Goal: Communication & Community: Contribute content

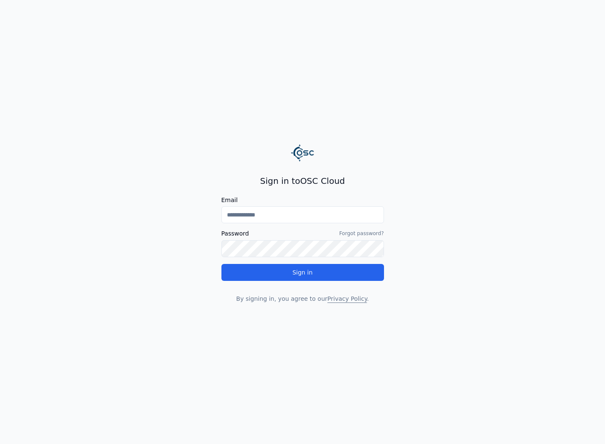
click at [287, 211] on input "Email" at bounding box center [302, 214] width 163 height 17
click at [241, 202] on label "Email" at bounding box center [302, 200] width 163 height 6
click at [241, 206] on input "Email" at bounding box center [302, 214] width 163 height 17
click at [259, 220] on input "Email" at bounding box center [302, 214] width 163 height 17
type input "**********"
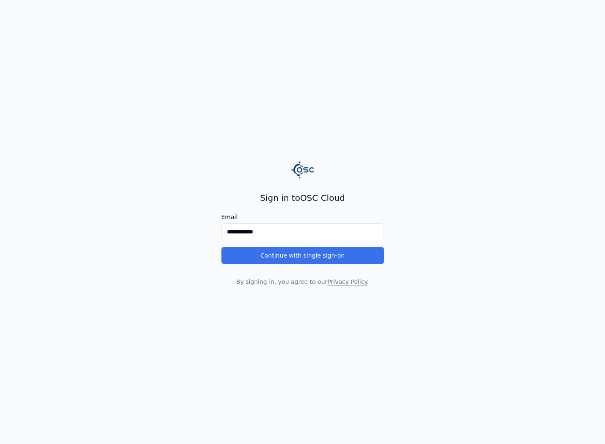
click at [307, 263] on button "Continue with single sign-on" at bounding box center [302, 255] width 163 height 17
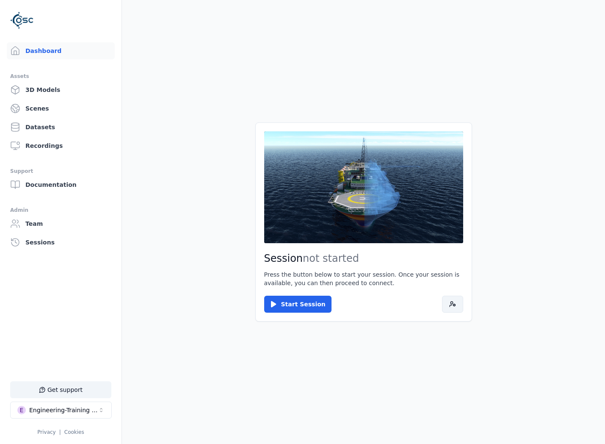
click at [442, 300] on div "Start Session" at bounding box center [363, 304] width 199 height 17
click at [444, 300] on button at bounding box center [452, 304] width 21 height 17
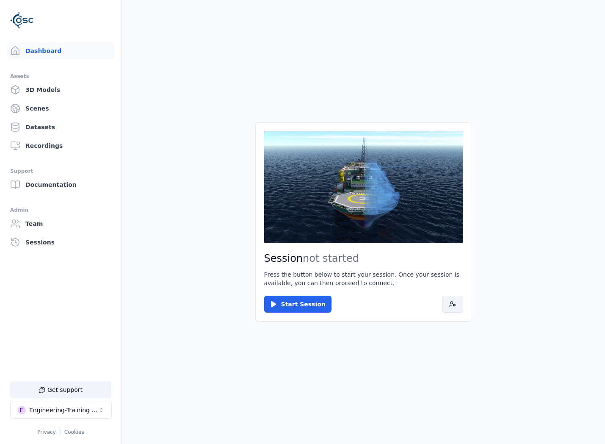
click at [460, 304] on button at bounding box center [452, 304] width 21 height 17
click at [77, 86] on link "3D Models" at bounding box center [61, 89] width 108 height 17
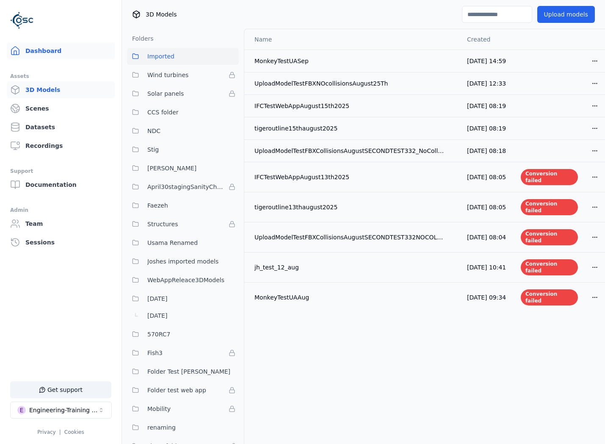
click at [68, 51] on link "Dashboard" at bounding box center [61, 50] width 108 height 17
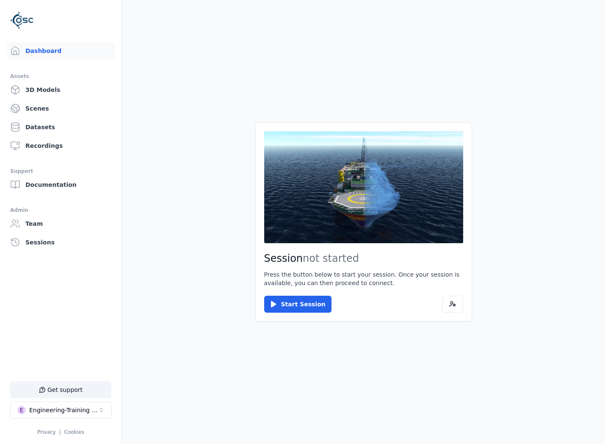
click at [463, 303] on div "Session not started Press the button below to start your session. Once your ses…" at bounding box center [363, 221] width 217 height 199
click at [460, 308] on button at bounding box center [452, 304] width 21 height 17
click at [457, 300] on button at bounding box center [452, 304] width 21 height 17
click at [446, 307] on button at bounding box center [452, 304] width 21 height 17
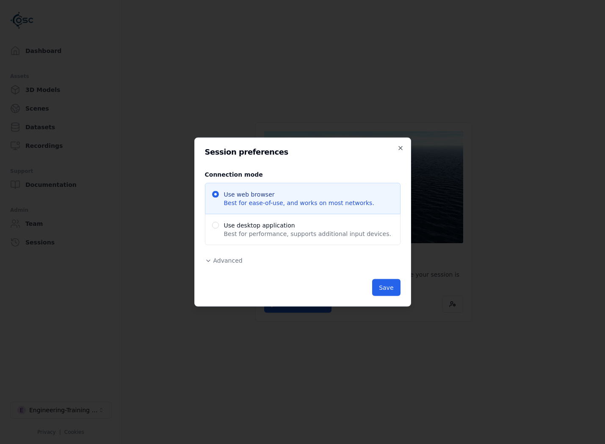
click at [238, 260] on span "Advanced" at bounding box center [227, 260] width 29 height 7
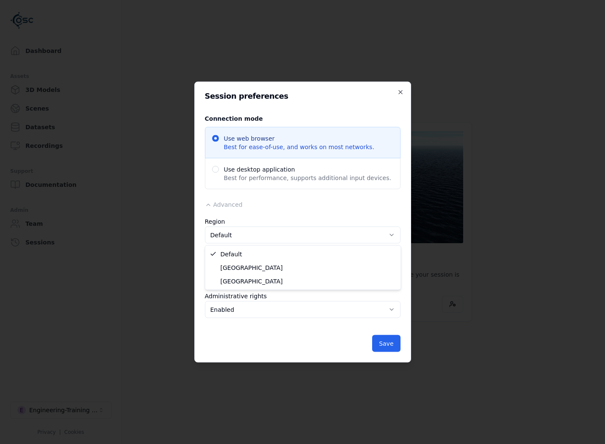
click at [247, 239] on body "Dashboard Assets 3D Models Scenes Datasets Recordings Support Documentation Adm…" at bounding box center [302, 222] width 605 height 444
click at [271, 270] on span "Default" at bounding box center [297, 272] width 171 height 8
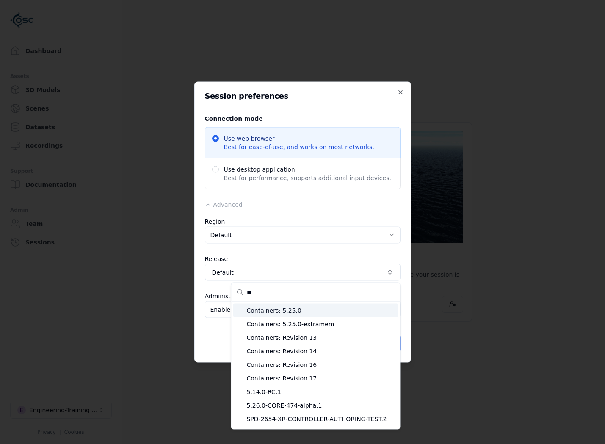
type input "***"
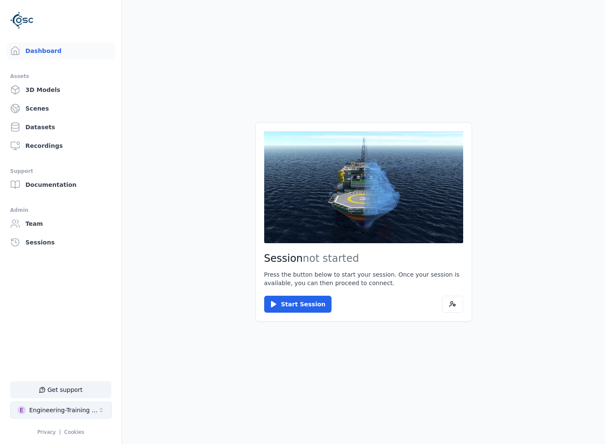
click at [30, 413] on div "Engineering-Training (SSO Staging)" at bounding box center [63, 410] width 69 height 8
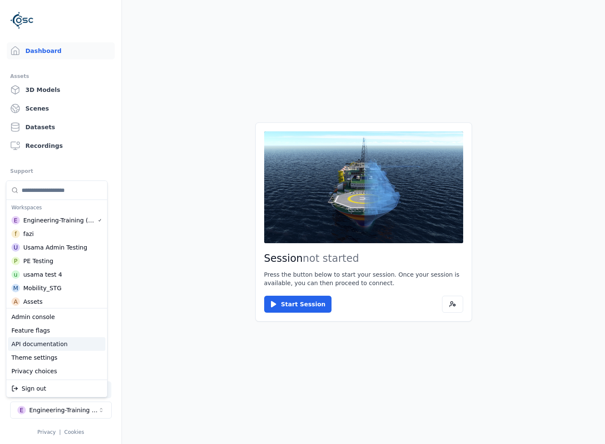
click at [61, 335] on div "Feature flags" at bounding box center [56, 330] width 97 height 14
select select "****"
select select "*****"
select select "****"
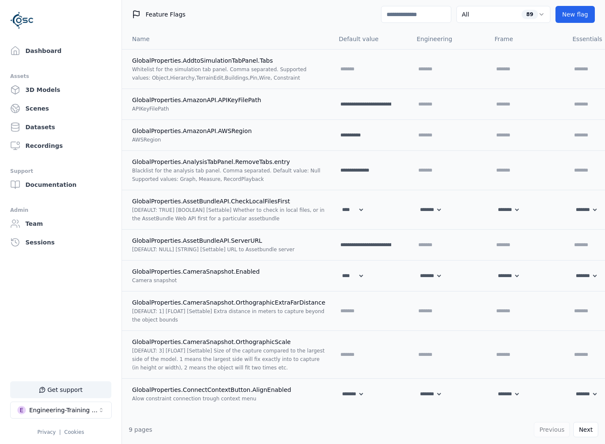
click at [426, 20] on input at bounding box center [416, 14] width 70 height 17
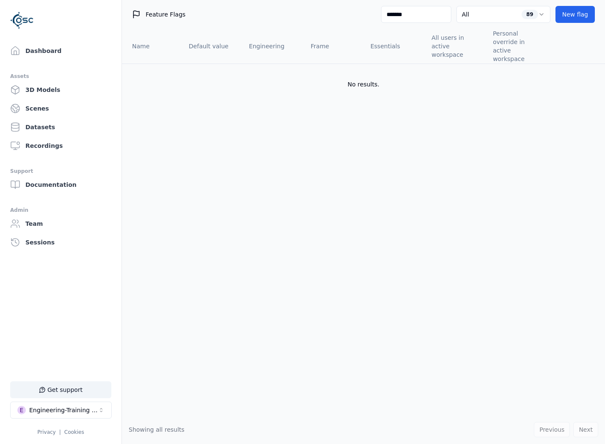
type input "********"
select select "****"
select select "*****"
select select "****"
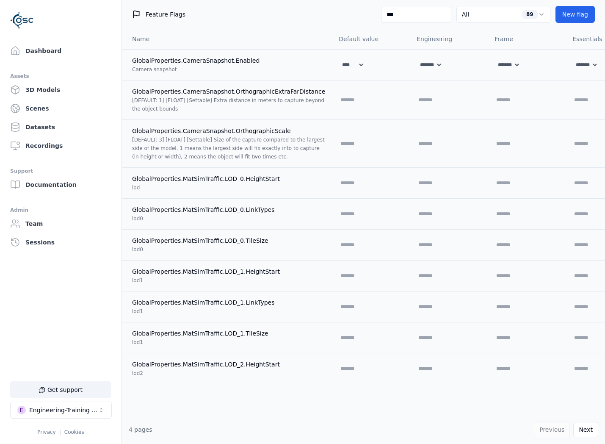
type input "****"
select select "****"
select select "*****"
select select "****"
select select "*****"
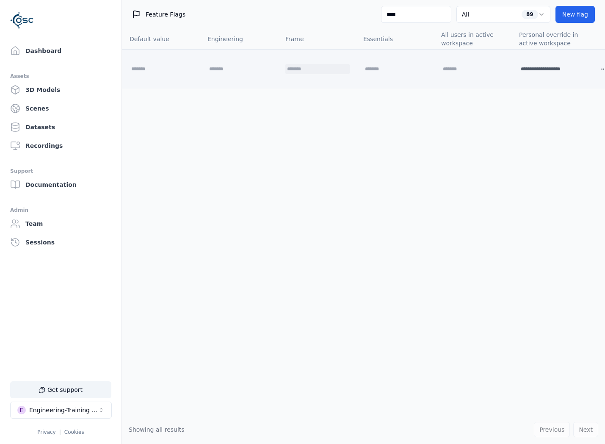
scroll to position [0, 189]
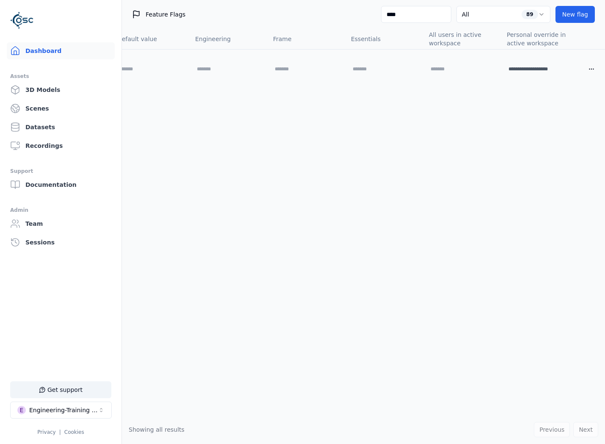
type input "****"
click at [61, 44] on link "Dashboard" at bounding box center [61, 50] width 108 height 17
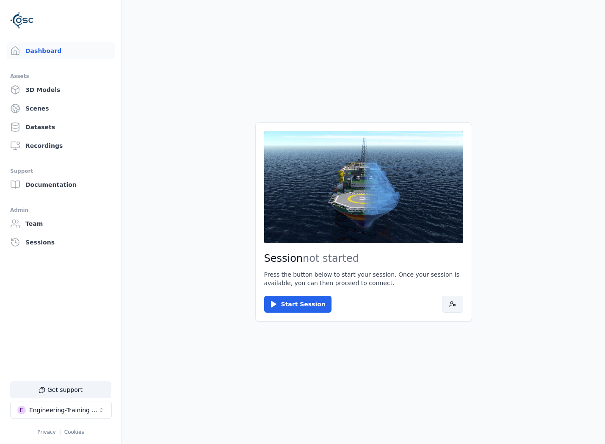
click at [453, 302] on icon at bounding box center [452, 304] width 7 height 7
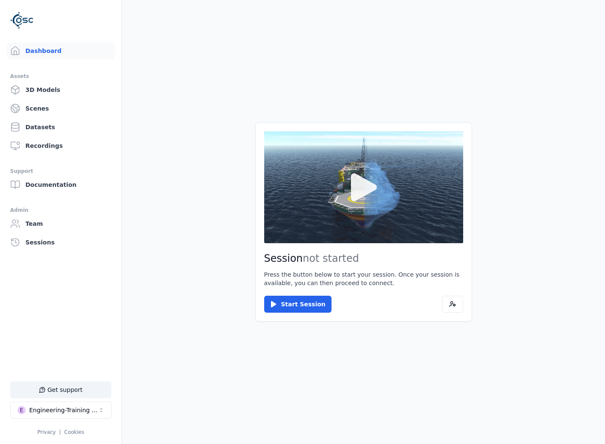
click at [362, 210] on button at bounding box center [363, 187] width 199 height 112
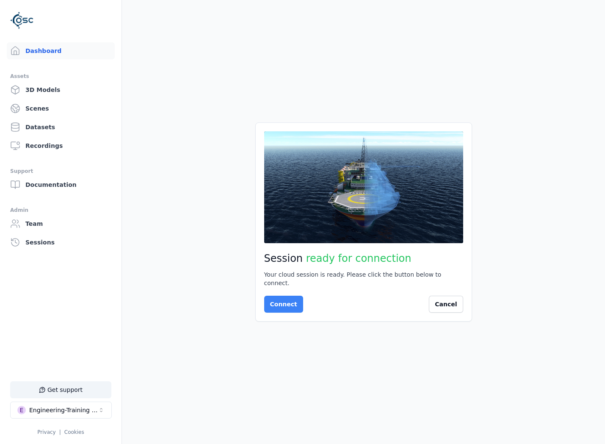
click at [282, 298] on button "Connect" at bounding box center [283, 304] width 39 height 17
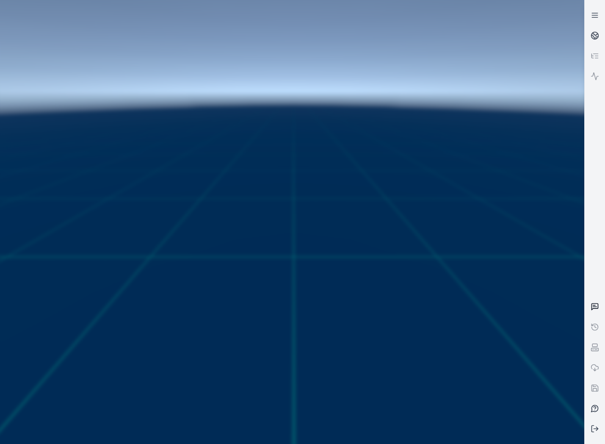
click at [594, 312] on link at bounding box center [595, 306] width 20 height 20
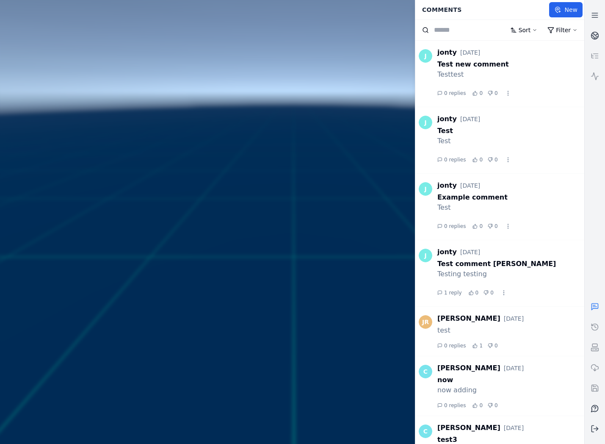
click at [594, 312] on link at bounding box center [595, 306] width 20 height 20
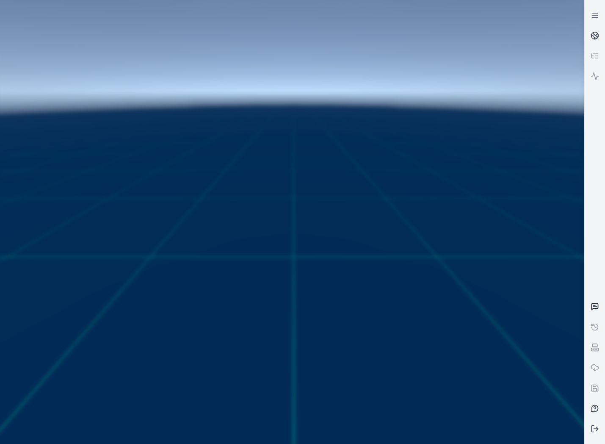
click at [594, 312] on link at bounding box center [595, 306] width 20 height 20
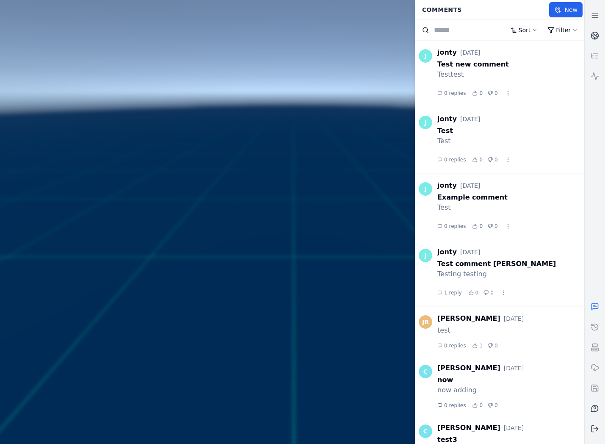
click at [594, 312] on link at bounding box center [595, 306] width 20 height 20
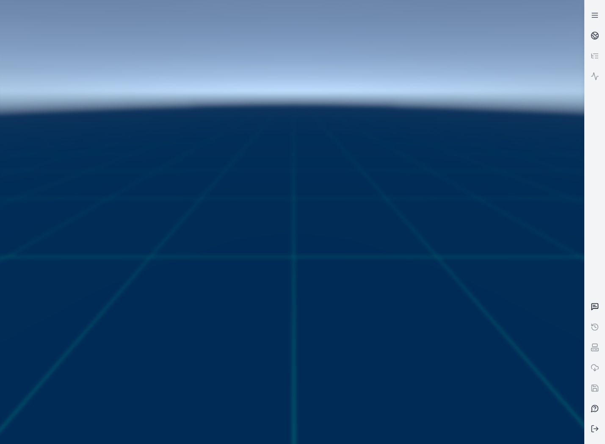
click at [594, 312] on link at bounding box center [595, 306] width 20 height 20
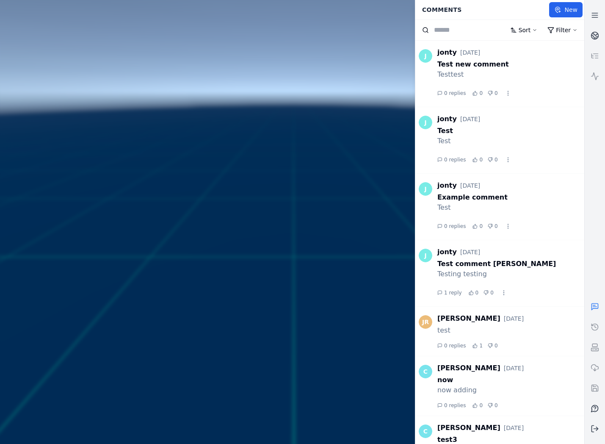
click at [594, 312] on link at bounding box center [595, 306] width 20 height 20
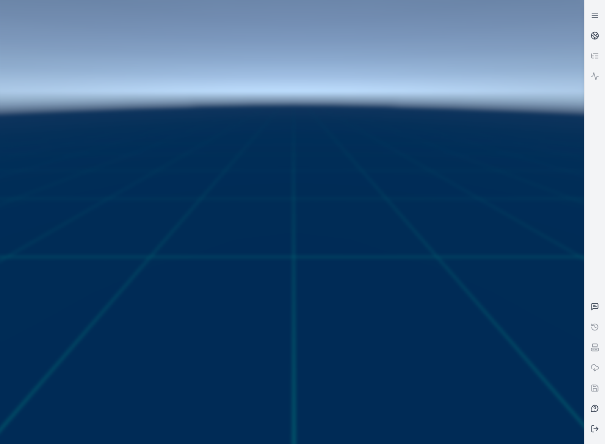
click at [593, 47] on link at bounding box center [595, 56] width 20 height 20
click at [593, 41] on link at bounding box center [595, 35] width 20 height 20
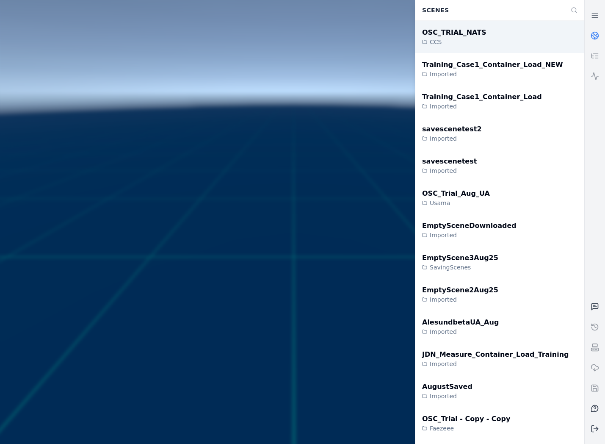
click at [505, 47] on div "OSC_TRIAL_NATS CCS" at bounding box center [499, 37] width 169 height 32
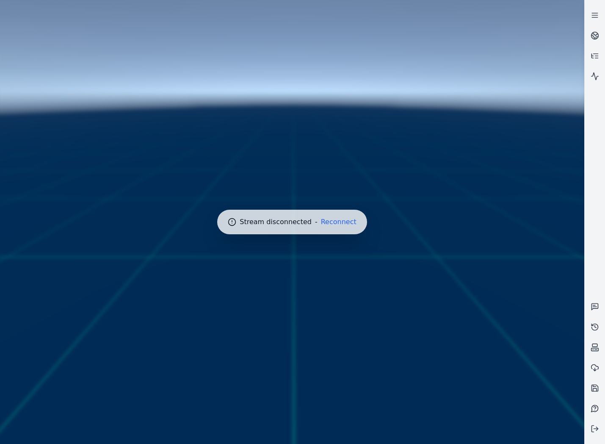
click at [334, 230] on div at bounding box center [292, 222] width 591 height 451
click at [336, 224] on button "Reconnect" at bounding box center [339, 221] width 36 height 7
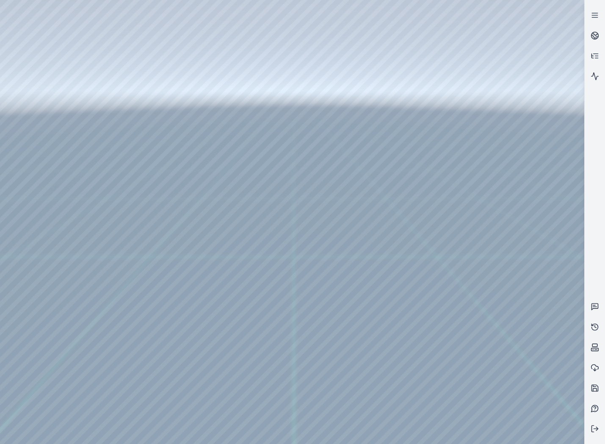
drag, startPoint x: 127, startPoint y: 208, endPoint x: 195, endPoint y: 231, distance: 71.9
drag, startPoint x: 128, startPoint y: 217, endPoint x: 256, endPoint y: 393, distance: 218.0
drag, startPoint x: 132, startPoint y: 264, endPoint x: 226, endPoint y: 279, distance: 95.6
click at [591, 306] on icon at bounding box center [595, 306] width 8 height 8
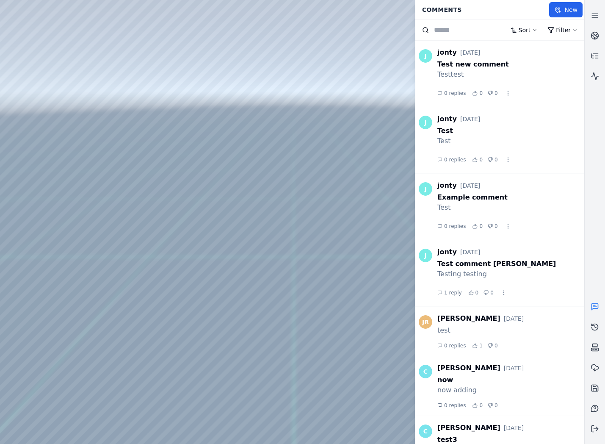
drag, startPoint x: 308, startPoint y: 287, endPoint x: 302, endPoint y: 227, distance: 60.5
drag, startPoint x: 254, startPoint y: 229, endPoint x: 238, endPoint y: 311, distance: 84.3
drag, startPoint x: 242, startPoint y: 299, endPoint x: 242, endPoint y: 324, distance: 25.8
drag, startPoint x: 250, startPoint y: 236, endPoint x: 243, endPoint y: 315, distance: 79.1
click at [243, 315] on div at bounding box center [292, 222] width 584 height 444
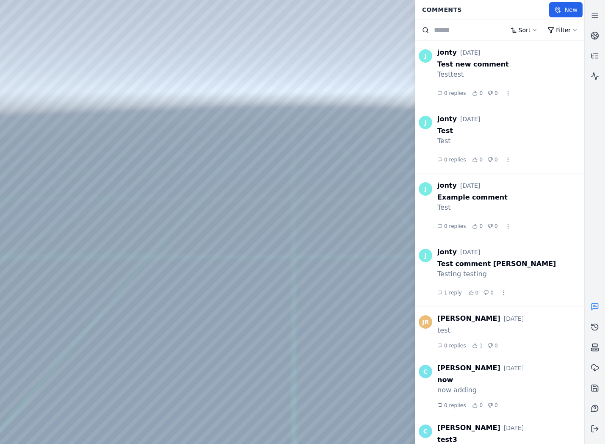
drag, startPoint x: 258, startPoint y: 257, endPoint x: 239, endPoint y: 337, distance: 82.2
drag, startPoint x: 239, startPoint y: 278, endPoint x: 239, endPoint y: 335, distance: 57.2
click at [567, 10] on button "New" at bounding box center [565, 9] width 33 height 15
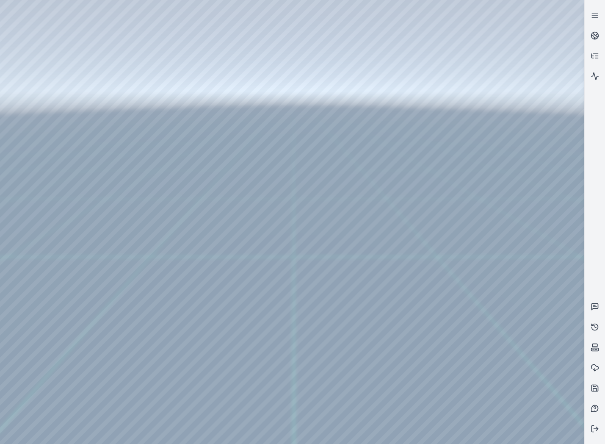
click at [273, 294] on div at bounding box center [292, 222] width 584 height 444
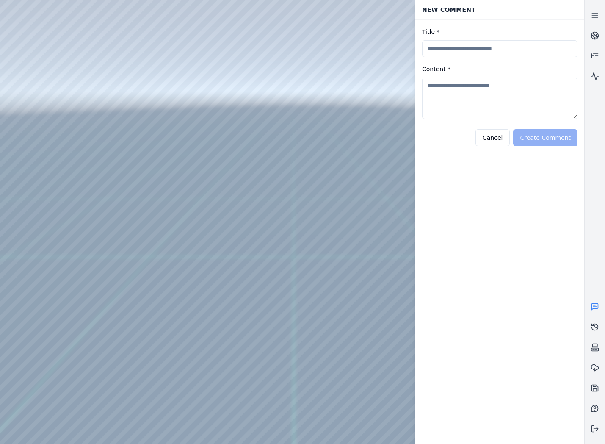
click at [597, 307] on icon at bounding box center [595, 306] width 8 height 8
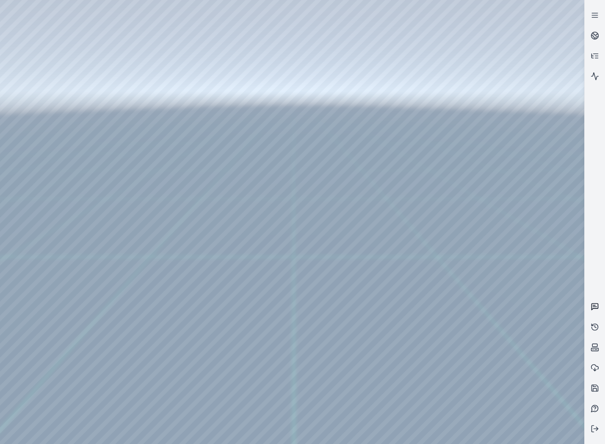
click at [597, 310] on icon at bounding box center [595, 306] width 8 height 8
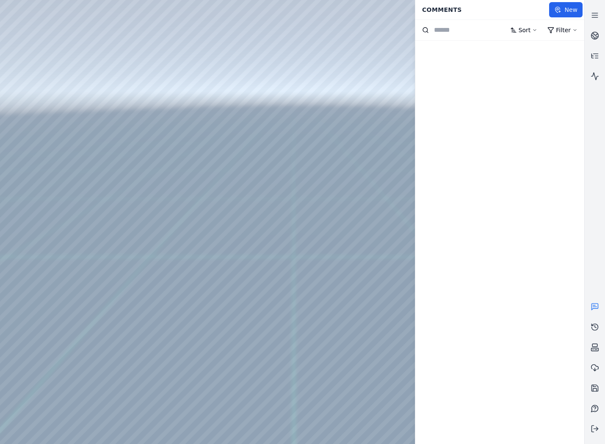
click at [597, 310] on icon at bounding box center [595, 306] width 8 height 8
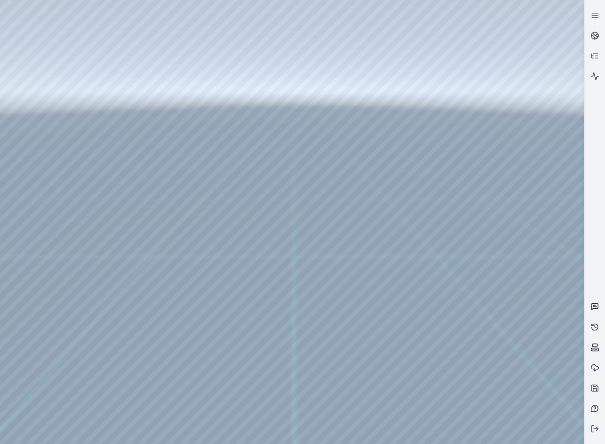
click at [597, 310] on icon at bounding box center [595, 306] width 8 height 8
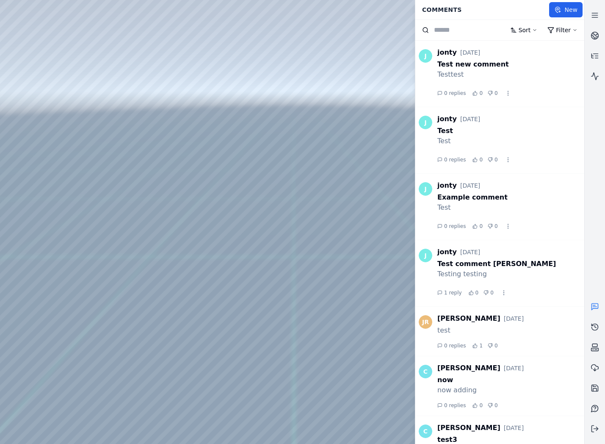
click at [596, 309] on icon at bounding box center [595, 306] width 8 height 8
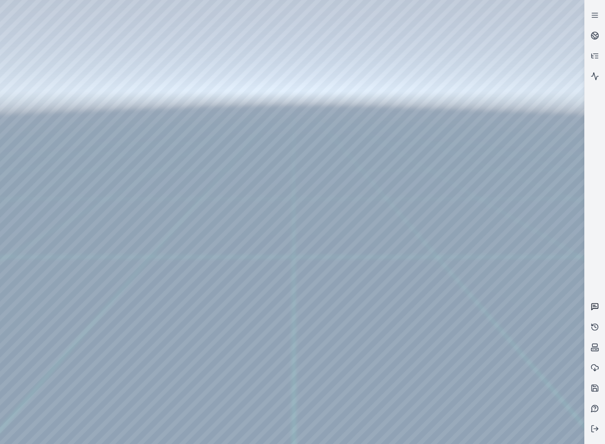
click at [596, 309] on icon at bounding box center [595, 306] width 8 height 8
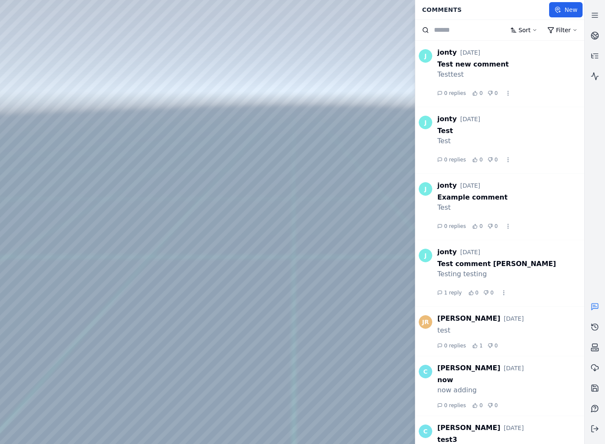
click at [596, 309] on icon at bounding box center [595, 306] width 8 height 8
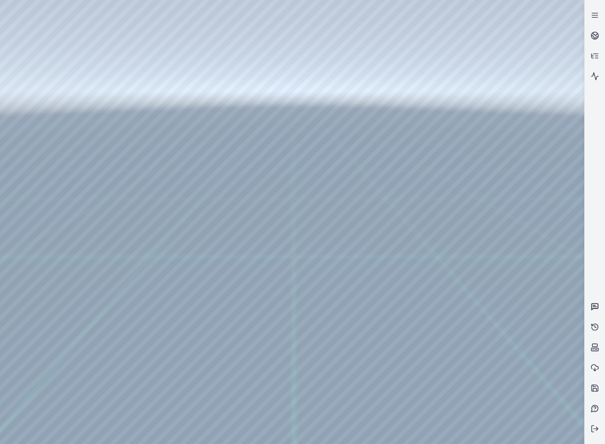
click at [596, 309] on icon at bounding box center [595, 306] width 8 height 8
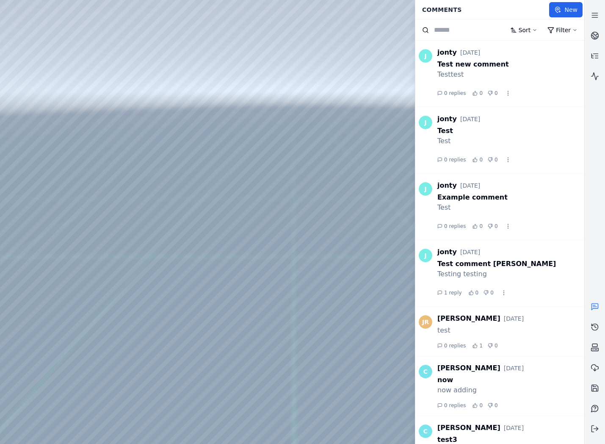
click at [597, 309] on icon at bounding box center [595, 306] width 8 height 8
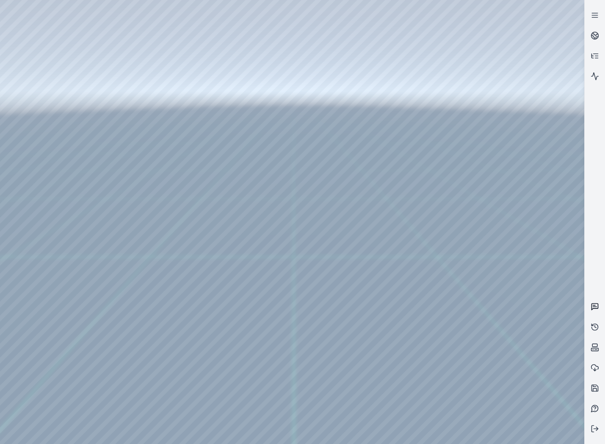
click at [596, 309] on icon at bounding box center [595, 306] width 8 height 8
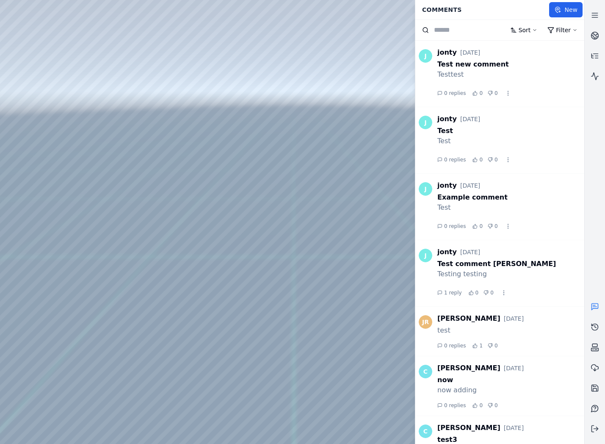
click at [594, 307] on icon at bounding box center [595, 306] width 8 height 8
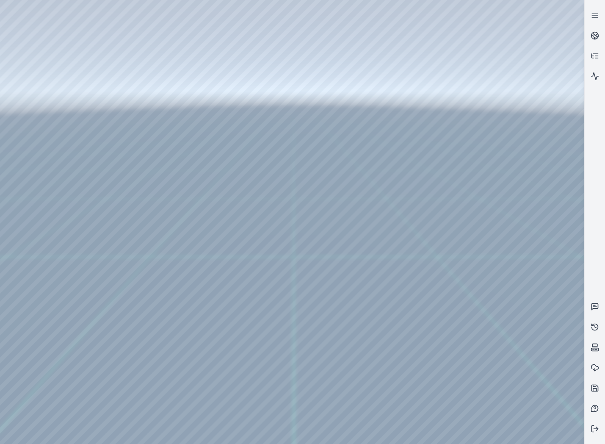
drag, startPoint x: 334, startPoint y: 145, endPoint x: 337, endPoint y: 203, distance: 57.7
drag, startPoint x: 337, startPoint y: 203, endPoint x: 318, endPoint y: 255, distance: 55.9
drag, startPoint x: 304, startPoint y: 156, endPoint x: 299, endPoint y: 245, distance: 89.5
drag, startPoint x: 308, startPoint y: 184, endPoint x: 311, endPoint y: 211, distance: 27.6
click at [352, 202] on div at bounding box center [292, 222] width 584 height 444
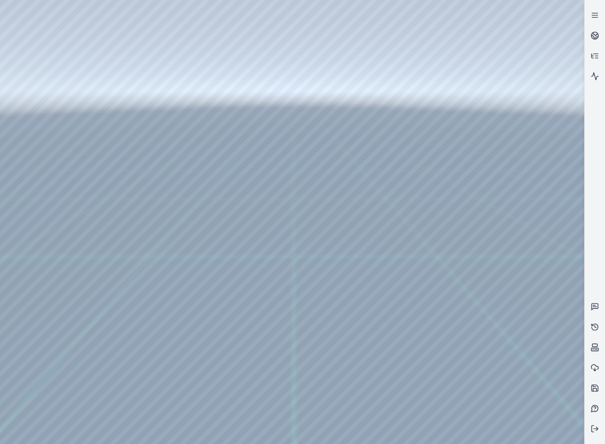
drag, startPoint x: 325, startPoint y: 144, endPoint x: 299, endPoint y: 214, distance: 74.5
click at [587, 305] on link at bounding box center [595, 306] width 20 height 20
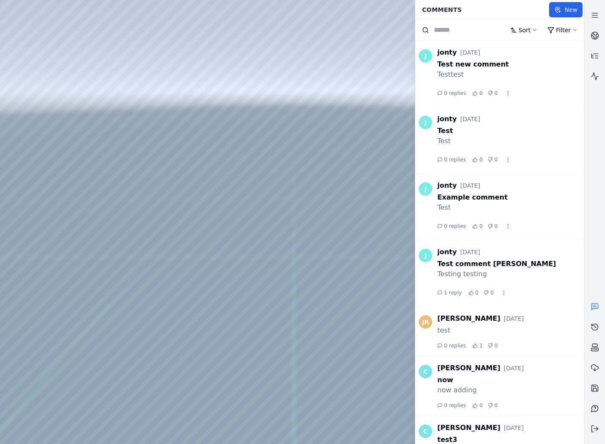
click at [588, 305] on link at bounding box center [595, 306] width 20 height 20
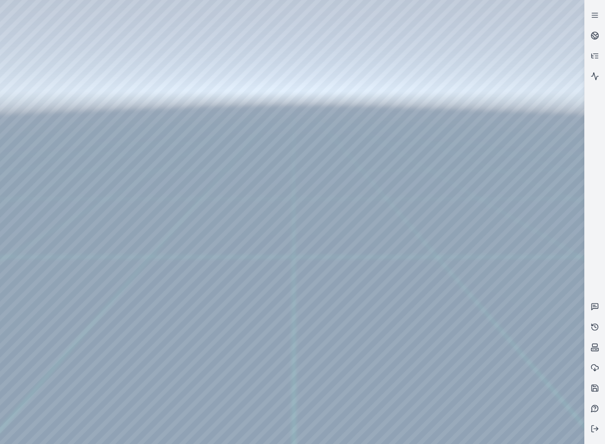
drag, startPoint x: 300, startPoint y: 193, endPoint x: 360, endPoint y: 98, distance: 112.3
click at [453, 305] on div at bounding box center [292, 222] width 584 height 444
click at [590, 305] on link at bounding box center [595, 306] width 20 height 20
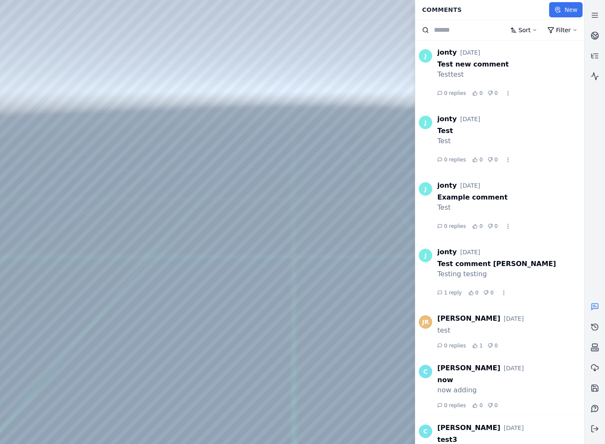
click at [568, 7] on button "New" at bounding box center [565, 9] width 33 height 15
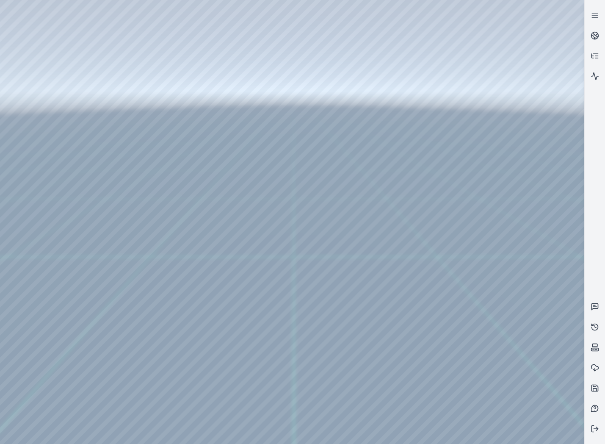
drag, startPoint x: 252, startPoint y: 55, endPoint x: 255, endPoint y: 89, distance: 34.0
click at [341, 243] on div at bounding box center [292, 222] width 584 height 444
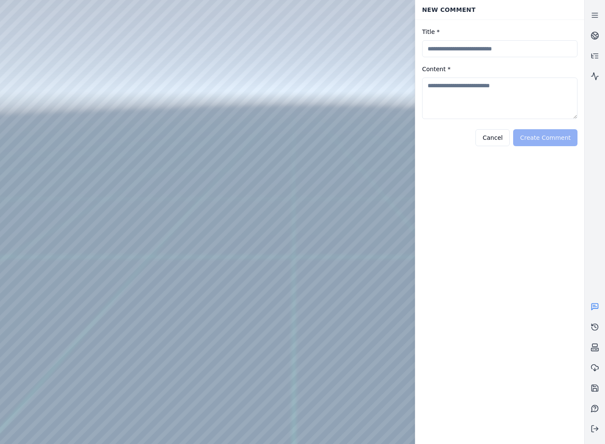
drag, startPoint x: 501, startPoint y: 138, endPoint x: 501, endPoint y: 143, distance: 4.7
click at [500, 138] on button "Cancel" at bounding box center [493, 137] width 34 height 17
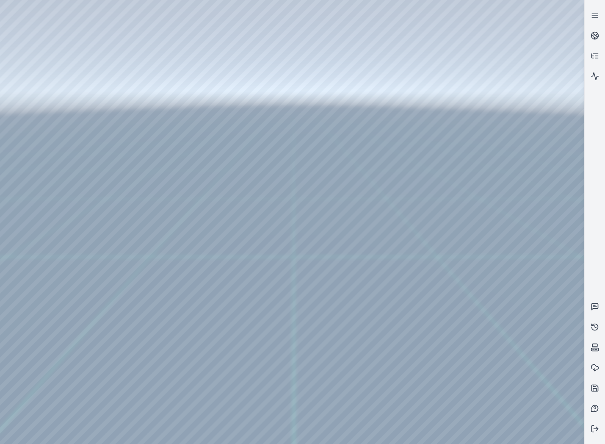
drag, startPoint x: 435, startPoint y: 183, endPoint x: 412, endPoint y: 190, distance: 24.4
click at [412, 190] on div at bounding box center [292, 222] width 584 height 444
drag, startPoint x: 413, startPoint y: 192, endPoint x: 352, endPoint y: 207, distance: 62.3
drag, startPoint x: 353, startPoint y: 163, endPoint x: 325, endPoint y: 178, distance: 31.6
click at [599, 309] on icon at bounding box center [595, 306] width 8 height 8
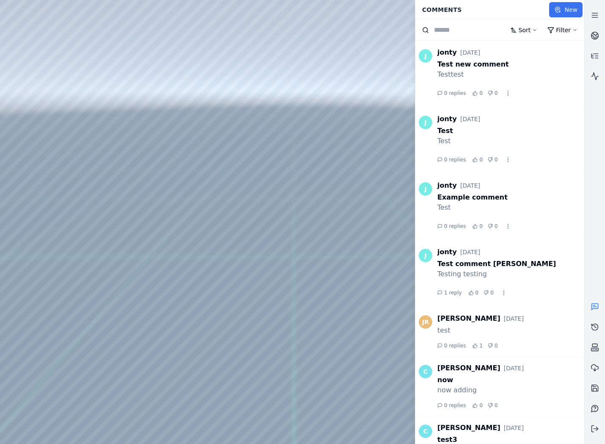
click at [564, 7] on button "New" at bounding box center [565, 9] width 33 height 15
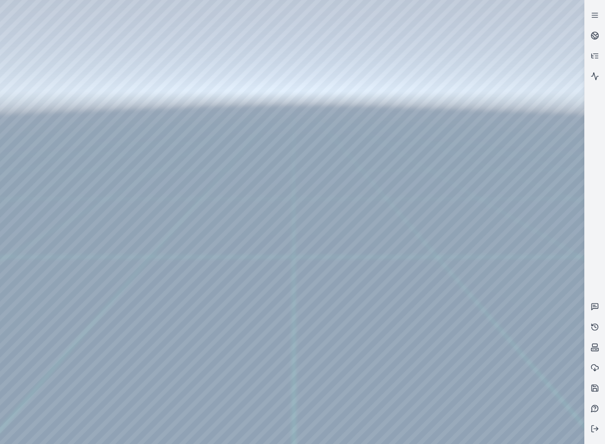
click at [259, 185] on div at bounding box center [292, 222] width 584 height 444
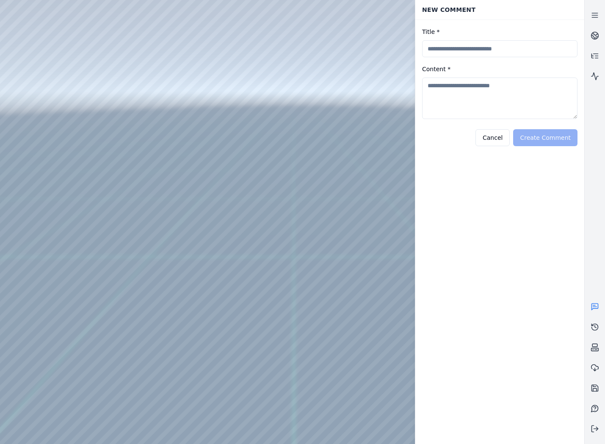
click at [469, 50] on input "Title *" at bounding box center [499, 48] width 155 height 17
type input "**********"
type textarea "****"
click at [535, 138] on button "Create Comment" at bounding box center [545, 137] width 64 height 17
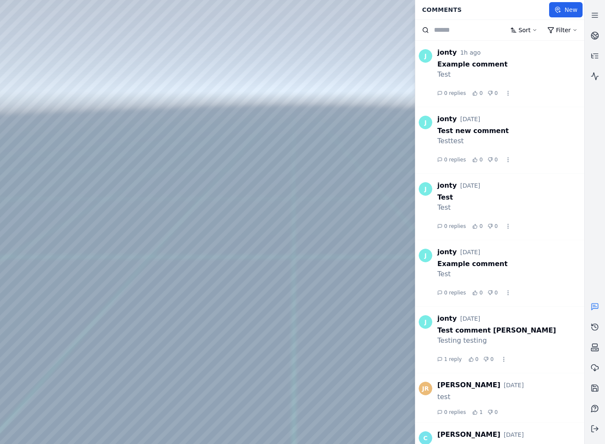
click at [47, 113] on div at bounding box center [292, 222] width 584 height 444
click at [46, 147] on div at bounding box center [292, 222] width 584 height 444
click at [36, 98] on div at bounding box center [292, 222] width 584 height 444
click at [47, 131] on div at bounding box center [292, 222] width 584 height 444
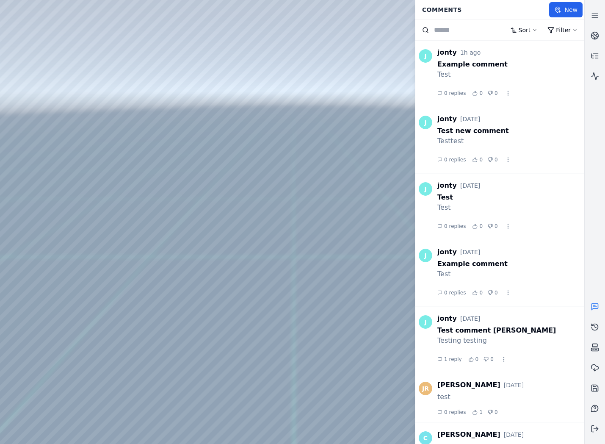
click at [197, 220] on div at bounding box center [292, 222] width 584 height 444
click at [567, 10] on button "New" at bounding box center [565, 9] width 33 height 15
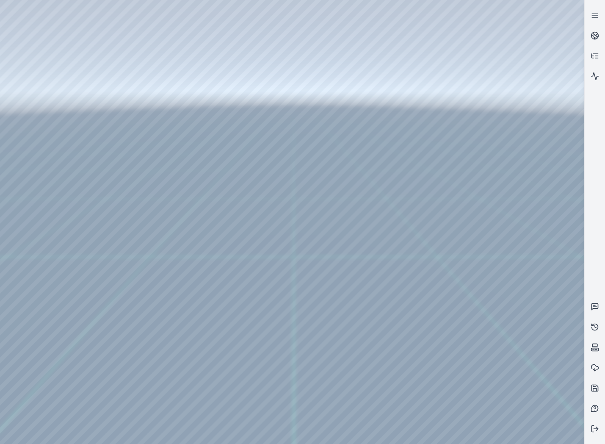
click at [309, 287] on div at bounding box center [292, 222] width 584 height 444
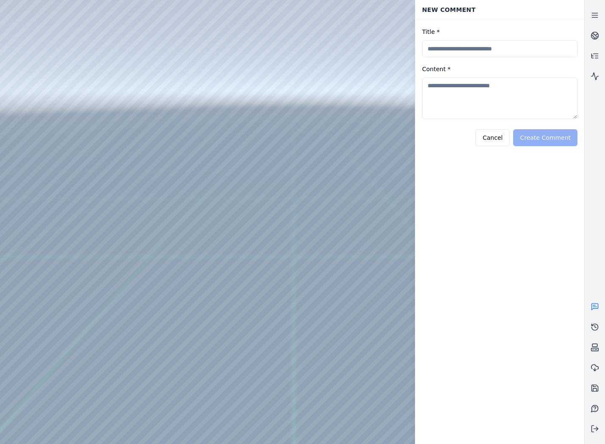
click at [509, 47] on input "Title *" at bounding box center [499, 48] width 155 height 17
type input "**********"
type textarea "*****"
click at [544, 132] on button "Create Comment" at bounding box center [545, 137] width 64 height 17
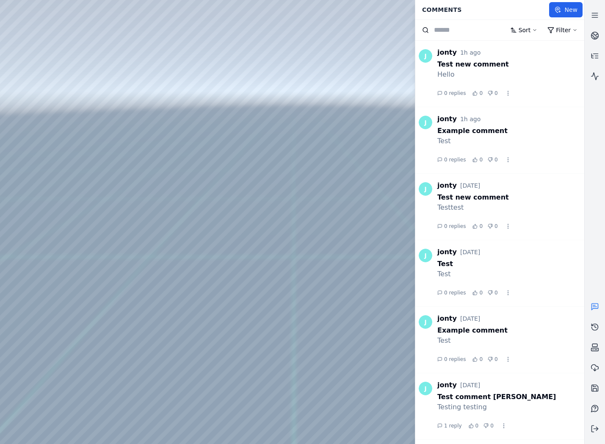
click at [202, 220] on div at bounding box center [292, 222] width 584 height 444
click at [201, 220] on div at bounding box center [292, 222] width 584 height 444
click at [183, 219] on div at bounding box center [292, 222] width 584 height 444
click at [181, 221] on div at bounding box center [292, 222] width 584 height 444
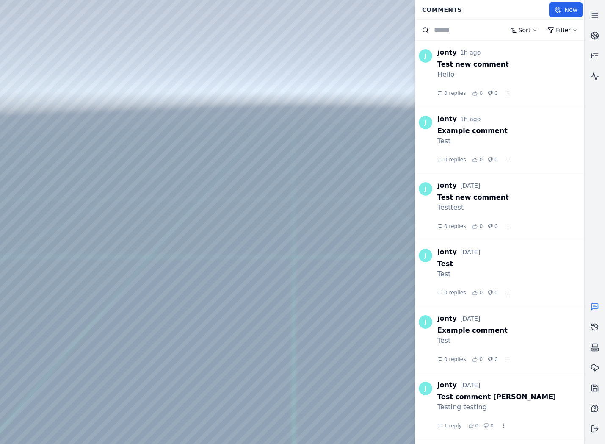
click at [181, 221] on div at bounding box center [292, 222] width 584 height 444
click at [55, 296] on div at bounding box center [292, 222] width 584 height 444
click at [7, 16] on div at bounding box center [292, 222] width 584 height 444
drag, startPoint x: 237, startPoint y: 285, endPoint x: 234, endPoint y: 180, distance: 105.1
click at [316, 63] on div at bounding box center [292, 222] width 584 height 444
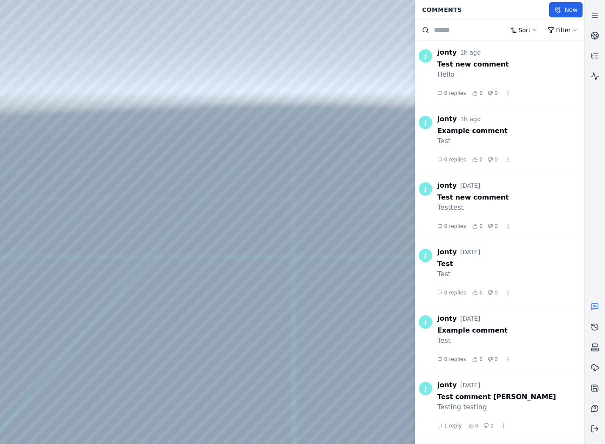
click at [264, 196] on div at bounding box center [292, 222] width 584 height 444
click at [361, 131] on div at bounding box center [292, 222] width 584 height 444
click at [596, 37] on icon at bounding box center [595, 35] width 8 height 8
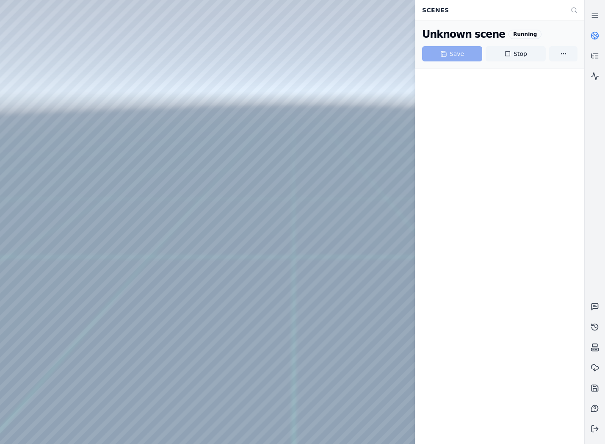
click at [597, 38] on circle at bounding box center [595, 35] width 7 height 7
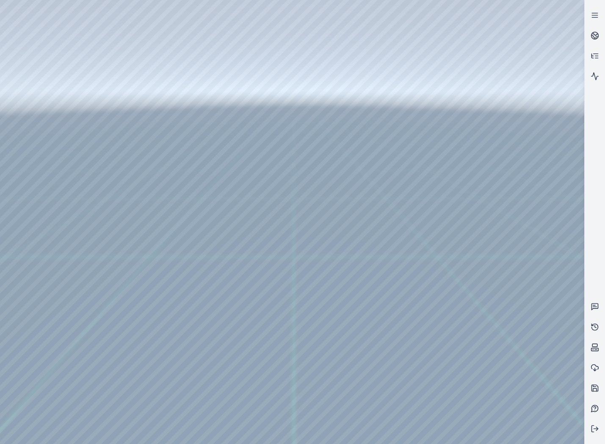
drag, startPoint x: 330, startPoint y: 152, endPoint x: 357, endPoint y: 190, distance: 46.4
click at [331, 139] on div at bounding box center [292, 222] width 584 height 444
click at [289, 65] on div at bounding box center [292, 222] width 584 height 444
click at [356, 97] on div at bounding box center [292, 222] width 584 height 444
click at [599, 307] on icon at bounding box center [595, 306] width 8 height 8
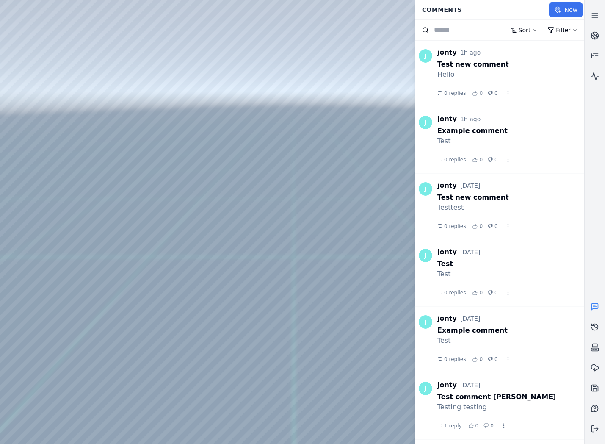
click at [570, 9] on button "New" at bounding box center [565, 9] width 33 height 15
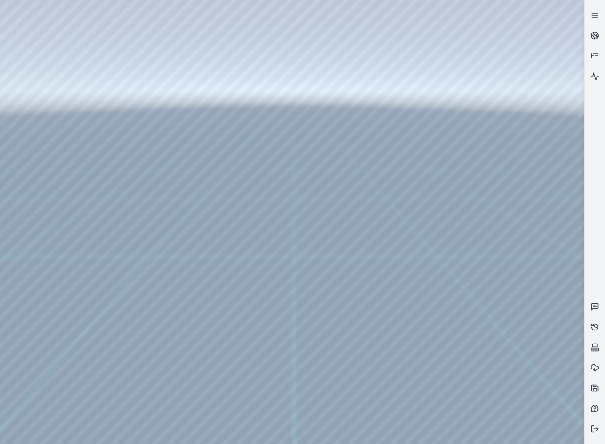
click at [352, 233] on div at bounding box center [292, 222] width 584 height 444
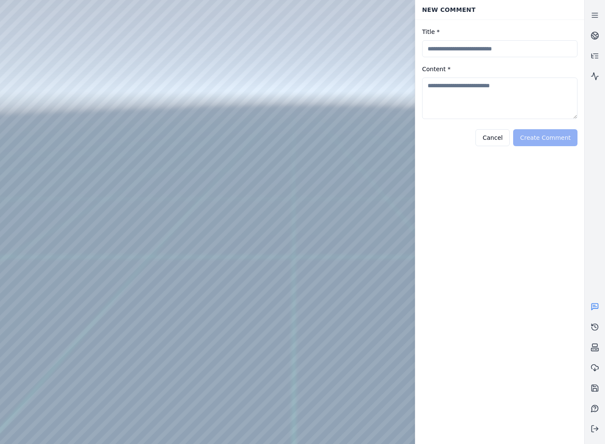
click at [466, 48] on input "Title *" at bounding box center [499, 48] width 155 height 17
type input "**********"
click at [495, 92] on textarea "Content *" at bounding box center [499, 97] width 155 height 41
type textarea "****"
click at [534, 144] on button "Create Comment" at bounding box center [545, 137] width 64 height 17
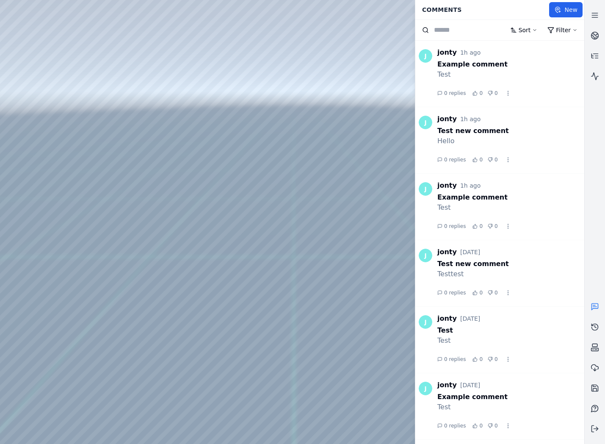
click at [196, 219] on div at bounding box center [292, 222] width 584 height 444
click at [199, 217] on div at bounding box center [292, 222] width 584 height 444
click at [172, 219] on div at bounding box center [292, 222] width 584 height 444
click at [177, 219] on div at bounding box center [292, 222] width 584 height 444
click at [178, 219] on div at bounding box center [292, 222] width 584 height 444
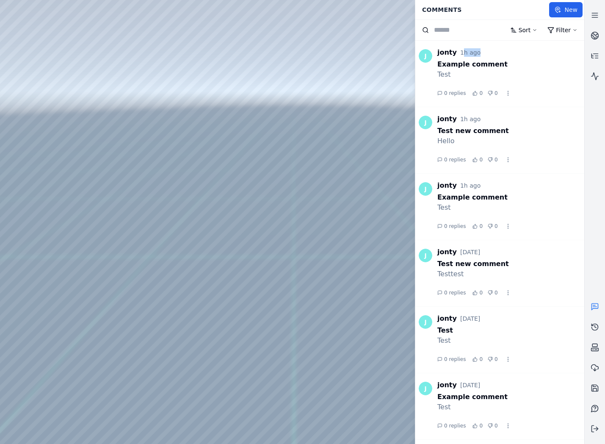
drag, startPoint x: 459, startPoint y: 55, endPoint x: 479, endPoint y: 54, distance: 19.9
click at [479, 54] on div "jonty 1h ago" at bounding box center [510, 52] width 147 height 10
click at [471, 55] on div "1h ago" at bounding box center [470, 52] width 20 height 8
click at [508, 160] on html "Support Comments New Sort Filter J jonty 1h ago Example comment Test 0 replies …" at bounding box center [302, 222] width 605 height 444
click at [508, 161] on html "Support Comments New Sort Filter J jonty 1h ago Example comment Test 0 replies …" at bounding box center [302, 222] width 605 height 444
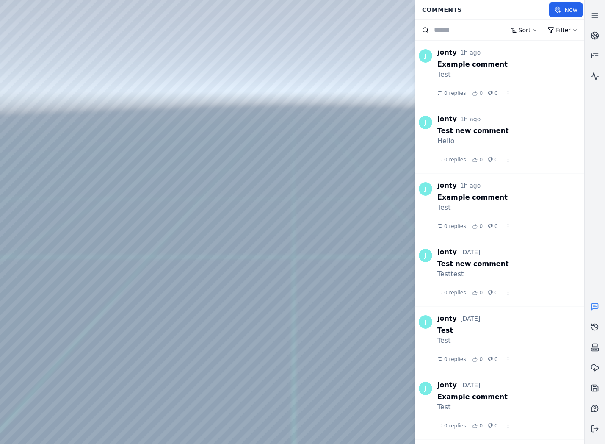
click at [339, 151] on div at bounding box center [292, 222] width 584 height 444
click at [517, 33] on html "Support Comments New Sort Filter J jonty 1h ago Example comment Test 0 replies …" at bounding box center [302, 222] width 605 height 444
click at [517, 30] on html "Support Comments New Sort Filter J jonty 1h ago Example comment Test 0 replies …" at bounding box center [302, 222] width 605 height 444
click at [450, 36] on div "Sort Filter" at bounding box center [499, 29] width 169 height 21
click at [453, 32] on input at bounding box center [469, 30] width 71 height 10
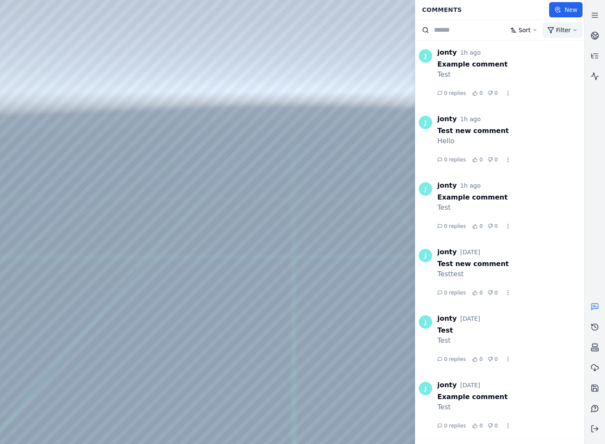
click at [564, 27] on html "Support Comments New Sort Filter J jonty 1h ago Example comment Test 0 replies …" at bounding box center [302, 222] width 605 height 444
click at [521, 35] on html "Support Comments New Sort Filter J jonty 1h ago Example comment Test 0 replies …" at bounding box center [302, 222] width 605 height 444
click at [565, 36] on html "Support Comments New Sort Filter J jonty 1h ago Example comment Test 0 replies …" at bounding box center [302, 222] width 605 height 444
click at [557, 50] on select "*** **** ******" at bounding box center [546, 50] width 30 height 11
click at [531, 45] on select "*** **** ******" at bounding box center [546, 50] width 30 height 11
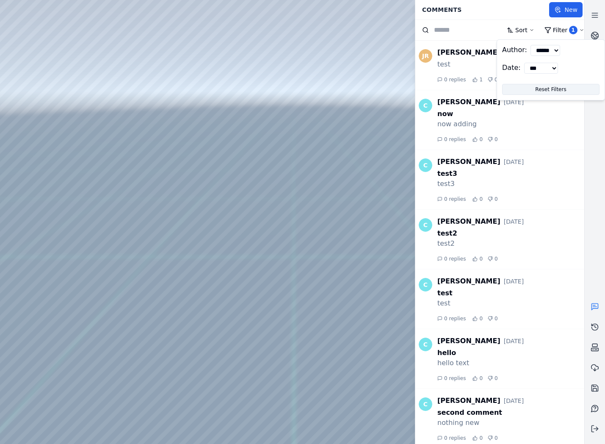
click at [555, 88] on button "Reset Filters" at bounding box center [550, 89] width 97 height 11
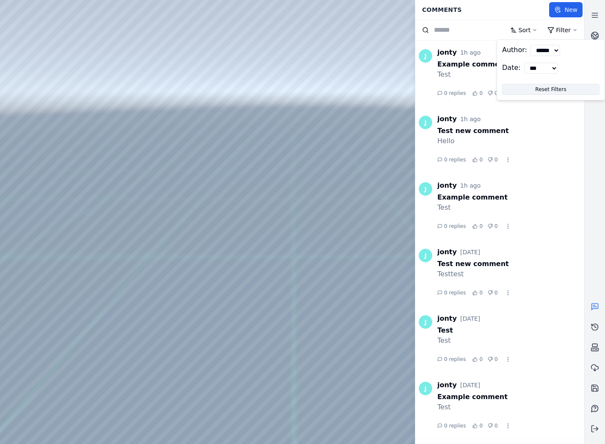
click at [555, 55] on select "*** **** ******" at bounding box center [546, 50] width 30 height 11
select select "****"
click at [531, 45] on select "*** **** ******" at bounding box center [546, 50] width 30 height 11
click at [541, 58] on div "Author: *** **** ****** Date: *** ******** ******* ******** ****** Reset Filters" at bounding box center [550, 70] width 97 height 50
click at [543, 52] on select "*** **** ******" at bounding box center [546, 50] width 30 height 11
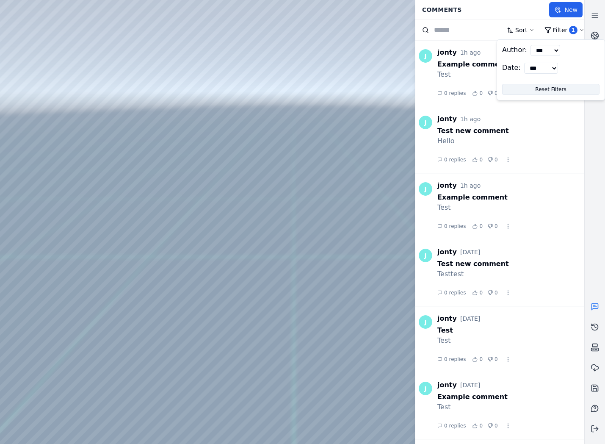
click at [531, 45] on select "*** **** ******" at bounding box center [546, 50] width 30 height 11
click at [557, 89] on button "Reset Filters" at bounding box center [550, 89] width 97 height 11
click at [475, 97] on html "Support Comments New Sort Filter J jonty 1h ago Example comment Test 0 replies …" at bounding box center [302, 222] width 605 height 444
click at [509, 95] on html "Support Comments New Sort Filter J jonty 1h ago Example comment Test 0 replies …" at bounding box center [302, 222] width 605 height 444
click at [456, 98] on html "Support Comments New Sort Filter J jonty 1h ago Example comment Test 0 replies …" at bounding box center [302, 222] width 605 height 444
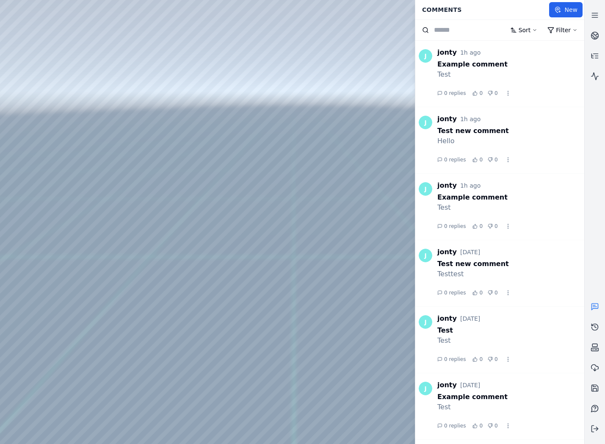
click at [455, 93] on span "0 replies" at bounding box center [455, 93] width 22 height 7
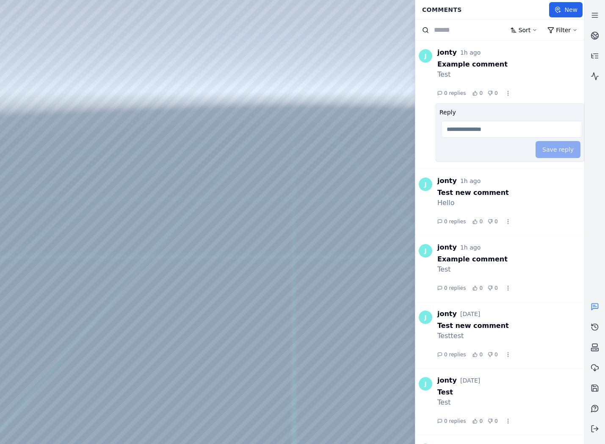
click at [472, 124] on input "Reply" at bounding box center [511, 129] width 141 height 17
click at [506, 91] on html "Support Comments New Sort Filter J jonty 1h ago Example comment Test 0 replies …" at bounding box center [302, 222] width 605 height 444
click at [507, 91] on html "Support Comments New Sort Filter J jonty 1h ago Example comment Test 0 replies …" at bounding box center [302, 222] width 605 height 444
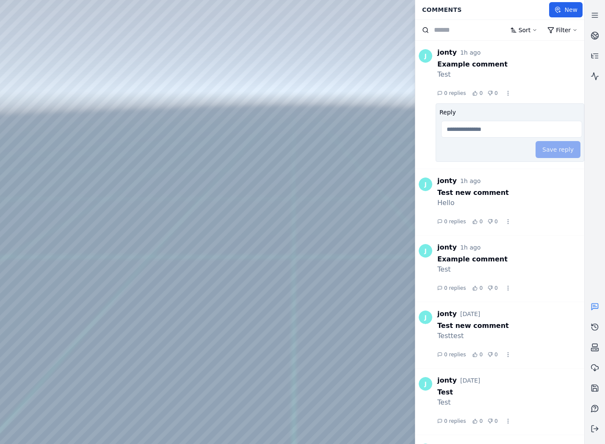
click at [520, 89] on div "0 replies 0 0" at bounding box center [510, 93] width 147 height 14
click at [518, 88] on div "0 replies 0 0" at bounding box center [510, 93] width 147 height 14
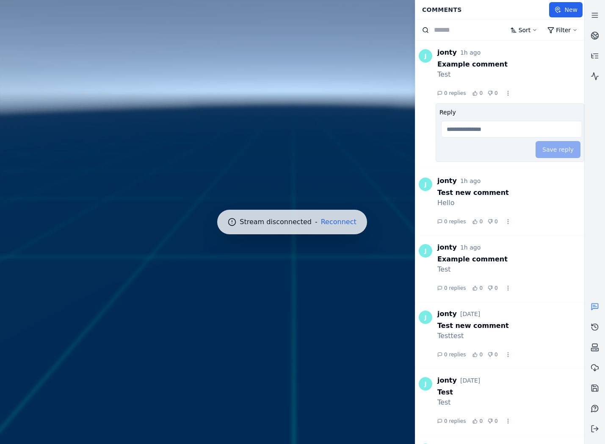
drag, startPoint x: 514, startPoint y: 120, endPoint x: 507, endPoint y: 122, distance: 6.9
click at [513, 121] on input "Reply" at bounding box center [511, 129] width 141 height 17
click at [462, 72] on div "Test" at bounding box center [510, 74] width 147 height 10
click at [592, 430] on icon at bounding box center [595, 428] width 8 height 8
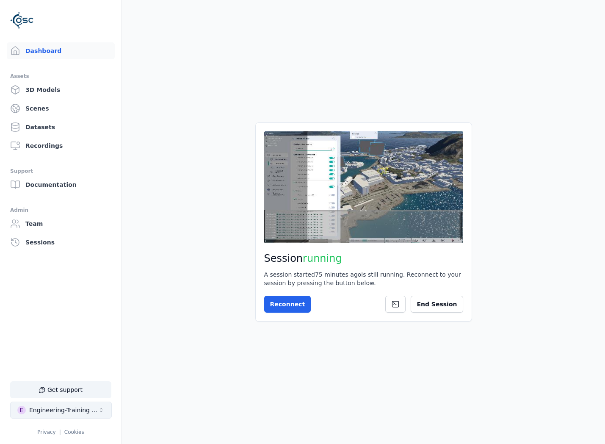
click at [77, 411] on div "Engineering-Training (SSO Staging)" at bounding box center [63, 410] width 69 height 8
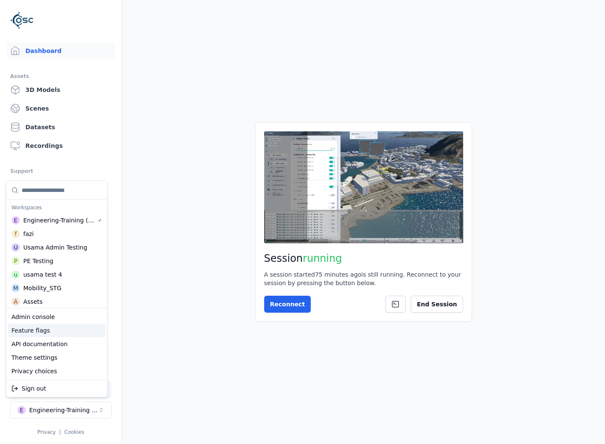
click at [54, 327] on div "Feature flags" at bounding box center [56, 330] width 97 height 14
select select "****"
select select "*****"
select select "****"
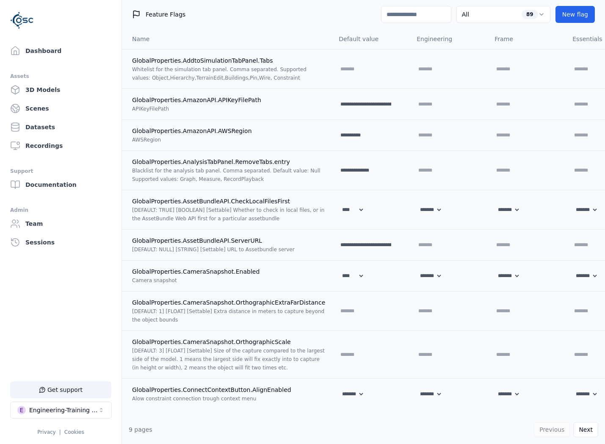
click at [390, 21] on input at bounding box center [416, 14] width 70 height 17
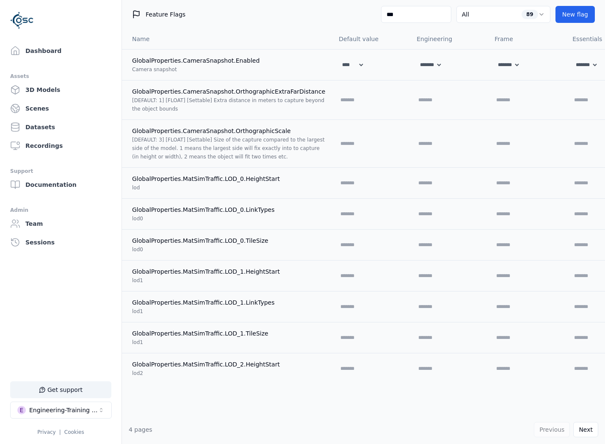
type input "****"
select select "****"
select select "*****"
select select "****"
select select "*****"
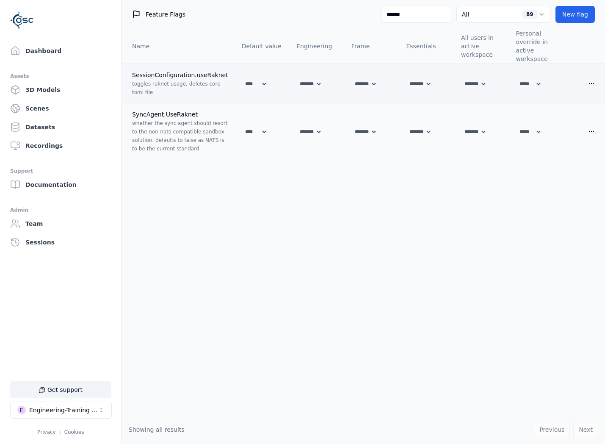
type input "******"
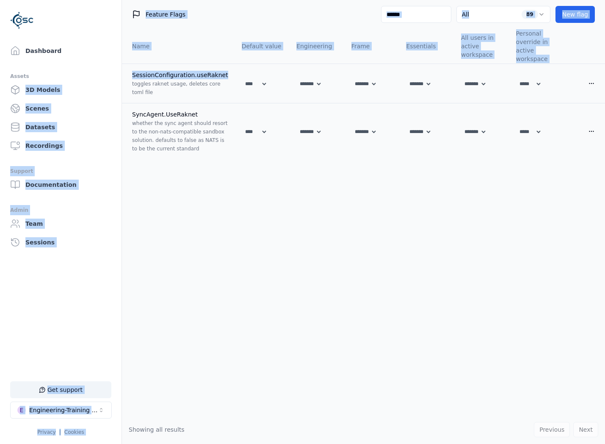
drag, startPoint x: 223, startPoint y: 74, endPoint x: 117, endPoint y: 73, distance: 105.9
click at [117, 73] on div "Dashboard Assets 3D Models Scenes Datasets Recordings Support Documentation Adm…" at bounding box center [302, 222] width 605 height 444
click at [125, 74] on td "SessionConfiguration.useRaknet toggles raknet usage, deletes core toml file" at bounding box center [178, 83] width 113 height 39
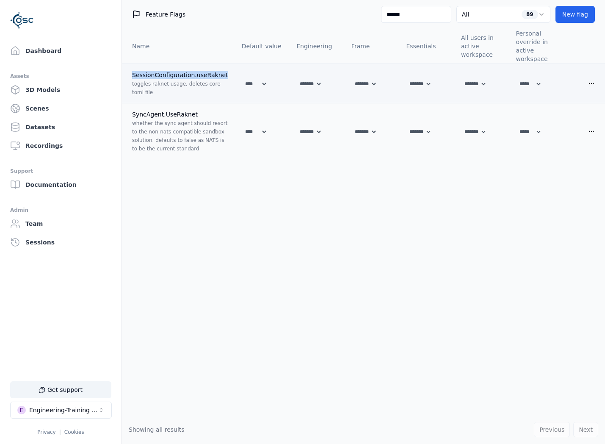
drag, startPoint x: 132, startPoint y: 75, endPoint x: 227, endPoint y: 75, distance: 94.8
click at [227, 75] on td "SessionConfiguration.useRaknet toggles raknet usage, deletes core toml file" at bounding box center [178, 83] width 113 height 39
copy span "SessionConfiguration.useRaknet"
drag, startPoint x: 216, startPoint y: 115, endPoint x: 129, endPoint y: 112, distance: 87.3
click at [129, 112] on td "SyncAgent.UseRaknet whether the sync agent should resort to the non-nats-compat…" at bounding box center [178, 131] width 113 height 56
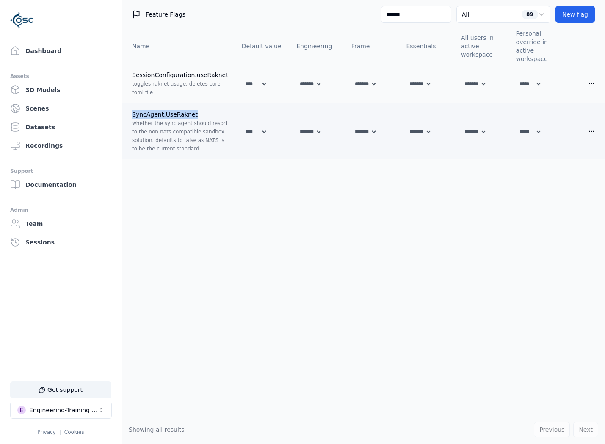
copy span "SyncAgent.UseRaknet"
drag, startPoint x: 64, startPoint y: 63, endPoint x: 64, endPoint y: 47, distance: 15.7
click at [64, 63] on ul "Dashboard Assets 3D Models Scenes Datasets Recordings Support Documentation Adm…" at bounding box center [60, 239] width 101 height 395
click at [64, 47] on link "Dashboard" at bounding box center [61, 50] width 108 height 17
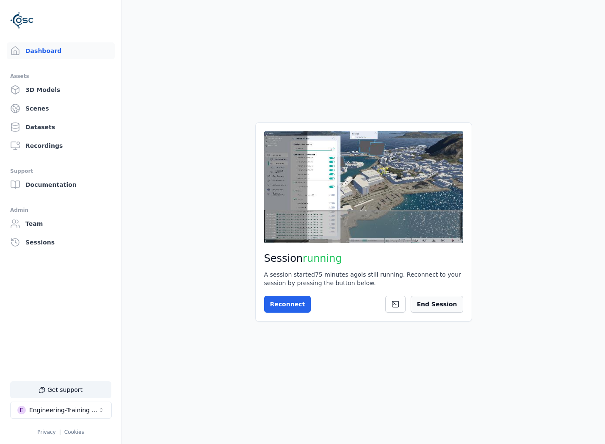
click at [437, 305] on button "End Session" at bounding box center [437, 304] width 52 height 17
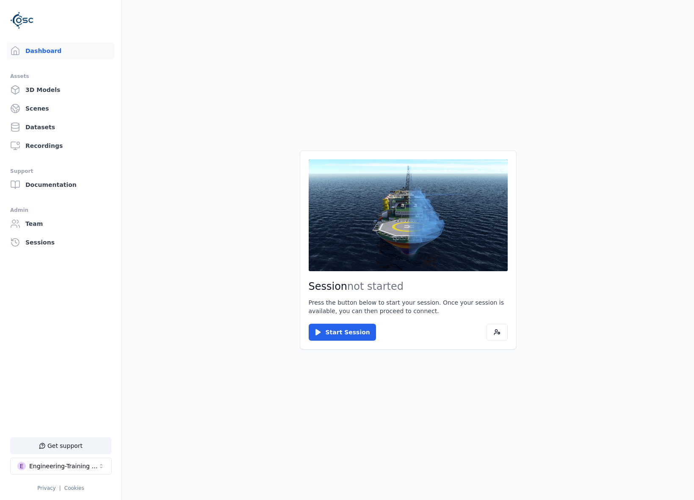
click at [105, 443] on button "E Engineering-Training (SSO Staging)" at bounding box center [61, 465] width 102 height 17
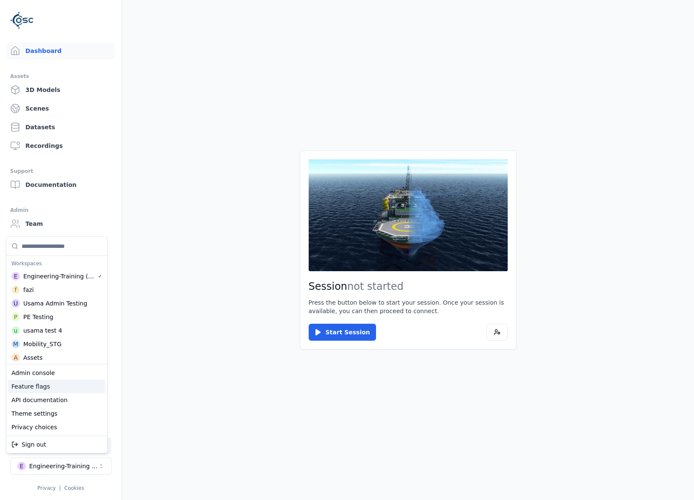
click at [47, 384] on div "Feature flags" at bounding box center [56, 386] width 97 height 14
select select "****"
select select "*****"
select select "****"
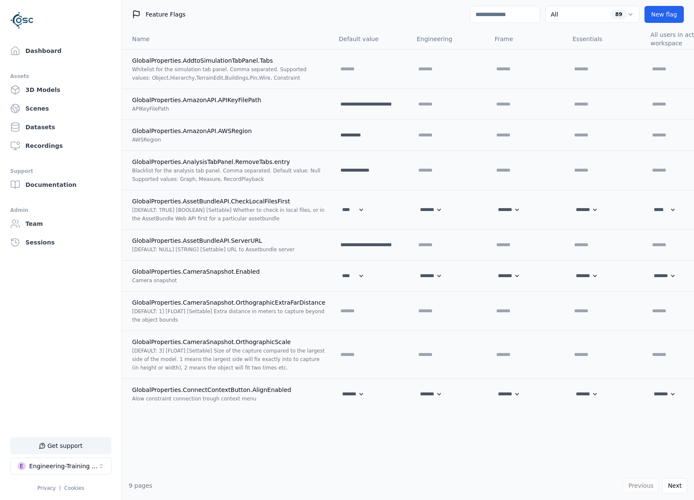
click at [505, 17] on input at bounding box center [505, 14] width 70 height 17
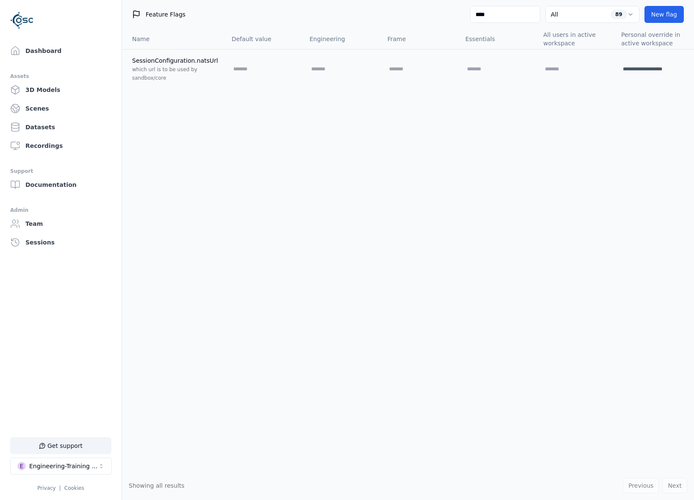
scroll to position [0, 100]
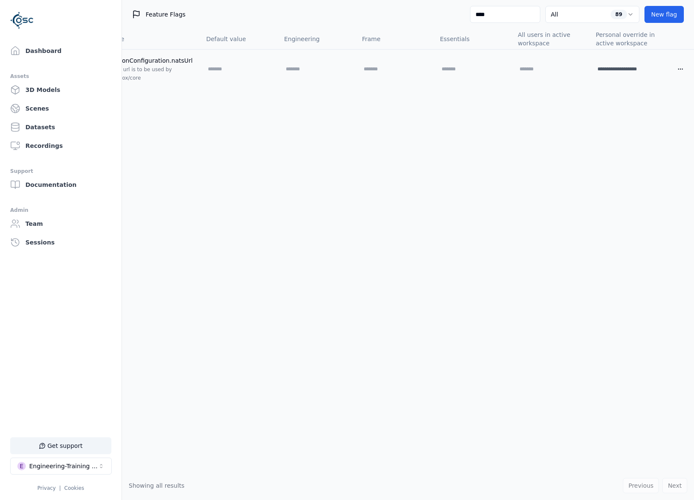
type input "****"
click at [44, 60] on ul "Dashboard Assets 3D Models Scenes Datasets Recordings Support Documentation Adm…" at bounding box center [60, 267] width 101 height 451
click at [46, 53] on link "Dashboard" at bounding box center [61, 50] width 108 height 17
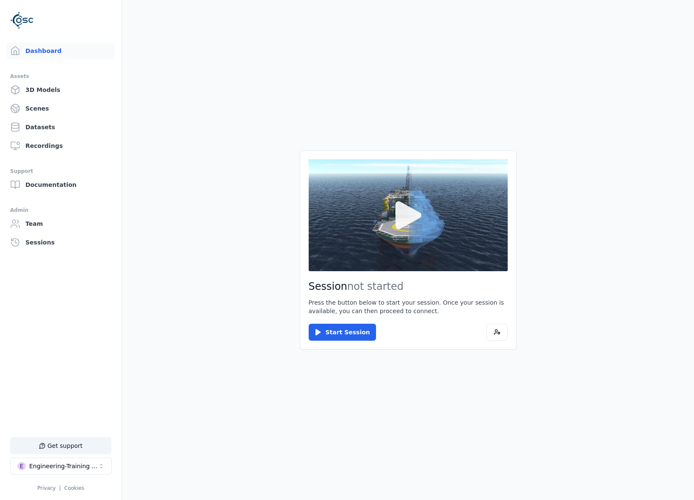
click at [390, 229] on icon at bounding box center [408, 215] width 41 height 41
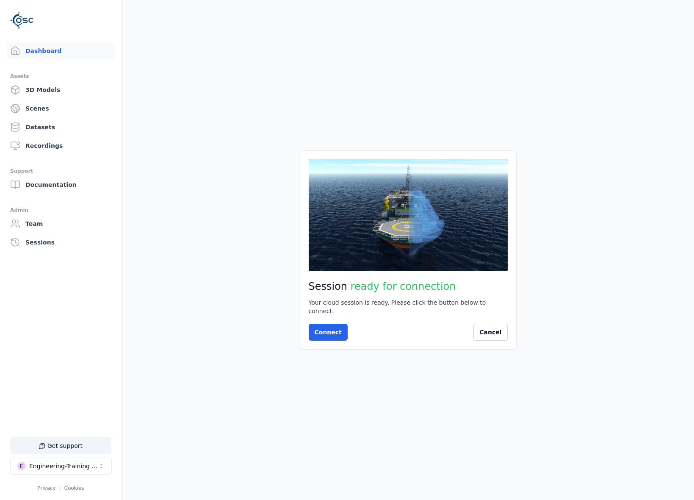
click at [321, 373] on main "Session ready for connection Your cloud session is ready. Please click the butt…" at bounding box center [408, 250] width 572 height 500
click at [328, 333] on button "Connect" at bounding box center [328, 331] width 39 height 17
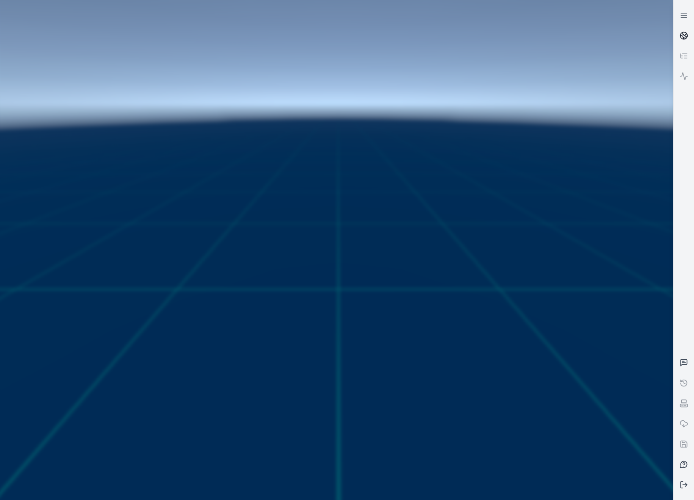
click at [605, 38] on link at bounding box center [684, 35] width 20 height 20
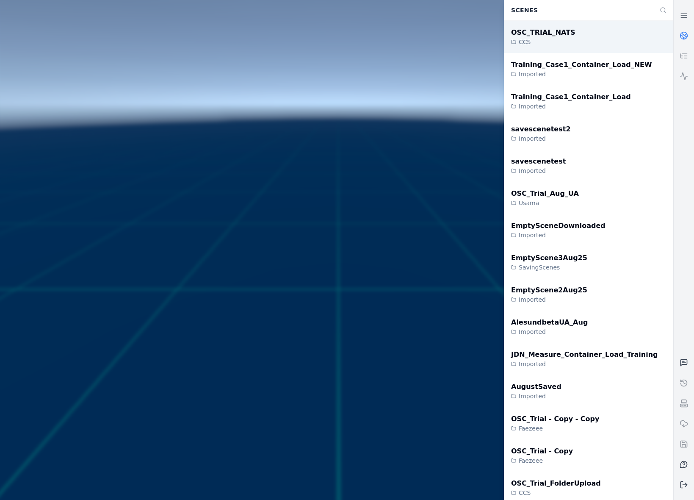
click at [605, 47] on div "OSC_TRIAL_NATS CCS" at bounding box center [588, 37] width 169 height 32
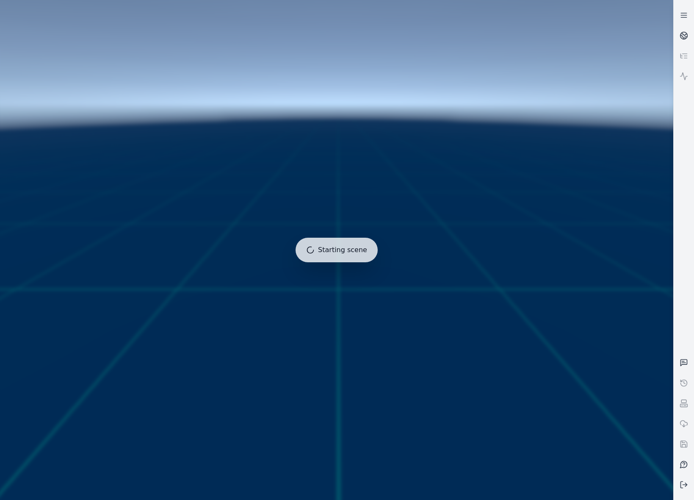
click at [299, 284] on div at bounding box center [337, 250] width 680 height 506
click at [385, 244] on div at bounding box center [337, 250] width 680 height 506
click at [381, 248] on button "Retry" at bounding box center [383, 249] width 18 height 7
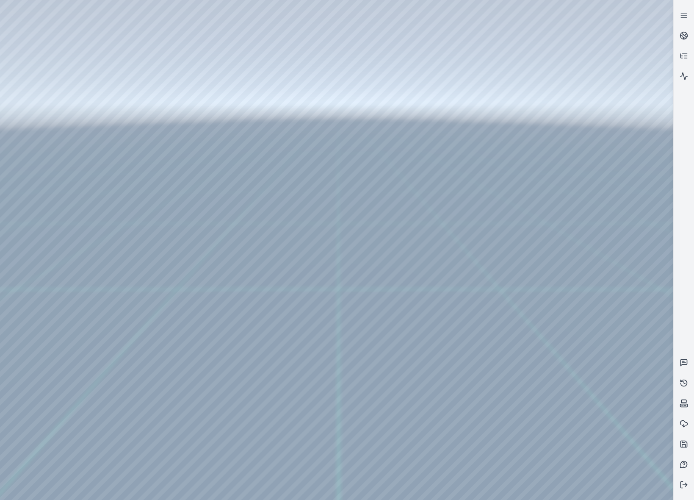
click at [374, 251] on div at bounding box center [336, 250] width 673 height 500
drag, startPoint x: 245, startPoint y: 228, endPoint x: 362, endPoint y: 417, distance: 221.9
drag, startPoint x: 246, startPoint y: 135, endPoint x: 282, endPoint y: 253, distance: 124.0
drag, startPoint x: 278, startPoint y: 248, endPoint x: 269, endPoint y: 277, distance: 30.5
click at [47, 126] on div at bounding box center [336, 250] width 673 height 500
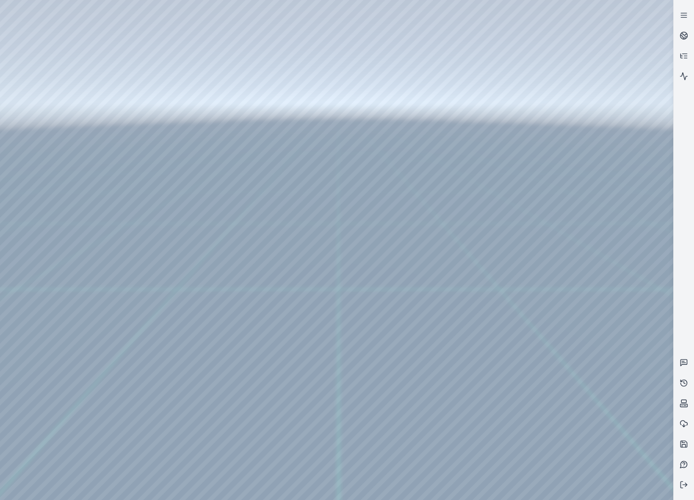
click at [47, 108] on div at bounding box center [336, 250] width 673 height 500
click at [51, 140] on div at bounding box center [336, 250] width 673 height 500
click at [229, 207] on div at bounding box center [336, 250] width 673 height 500
click at [31, 101] on div at bounding box center [336, 250] width 673 height 500
click at [499, 393] on div at bounding box center [336, 250] width 673 height 500
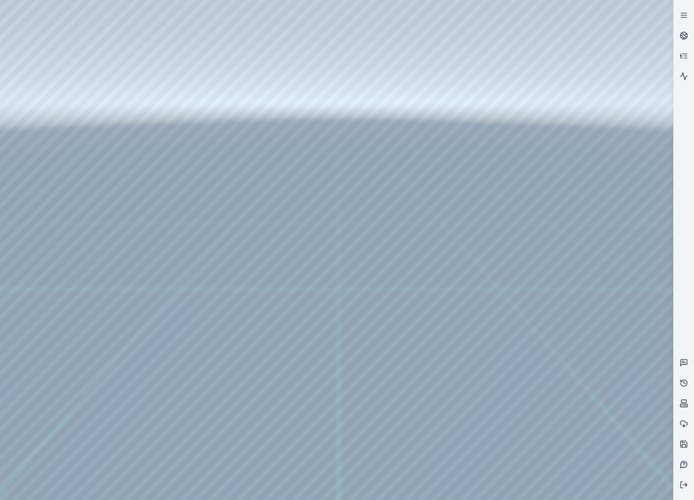
drag, startPoint x: 503, startPoint y: 243, endPoint x: 414, endPoint y: 232, distance: 89.6
click at [367, 402] on div at bounding box center [336, 250] width 673 height 500
click at [96, 31] on div at bounding box center [336, 250] width 673 height 500
click at [488, 317] on div at bounding box center [336, 250] width 673 height 500
click at [562, 402] on div at bounding box center [336, 250] width 673 height 500
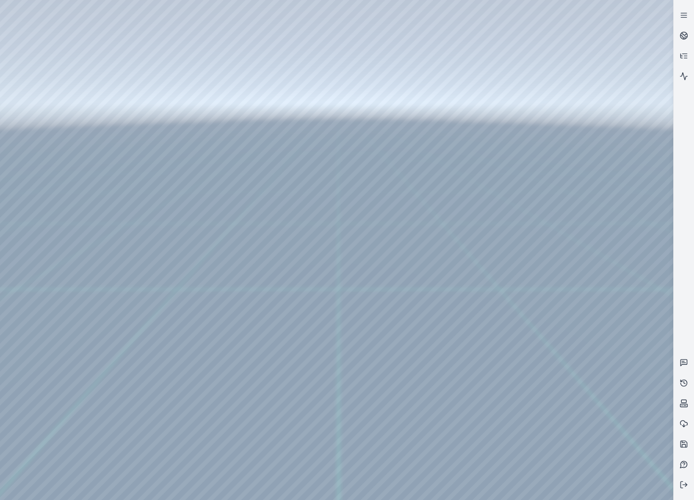
click at [542, 421] on div at bounding box center [336, 250] width 673 height 500
click at [146, 399] on div at bounding box center [336, 250] width 673 height 500
drag, startPoint x: 273, startPoint y: 365, endPoint x: 229, endPoint y: 375, distance: 45.1
click at [605, 358] on icon at bounding box center [684, 362] width 8 height 8
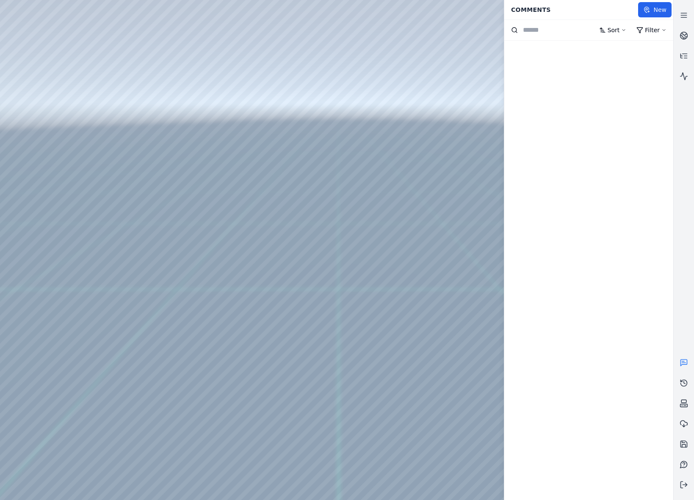
drag, startPoint x: 289, startPoint y: 398, endPoint x: 175, endPoint y: 383, distance: 115.3
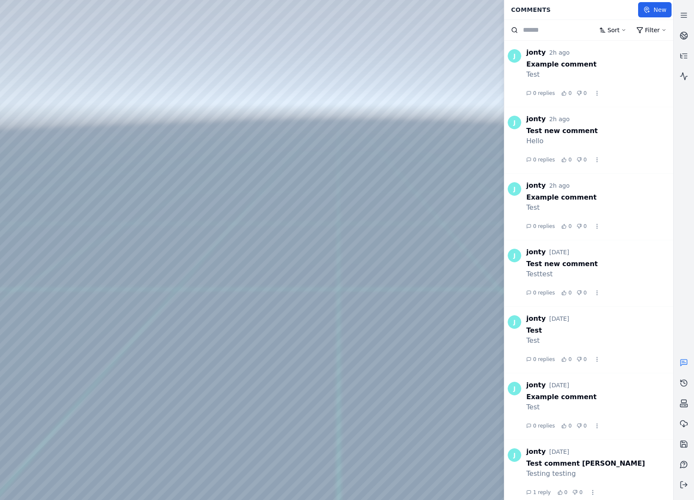
click at [393, 390] on div at bounding box center [336, 250] width 673 height 500
click at [605, 7] on button "New" at bounding box center [654, 9] width 33 height 15
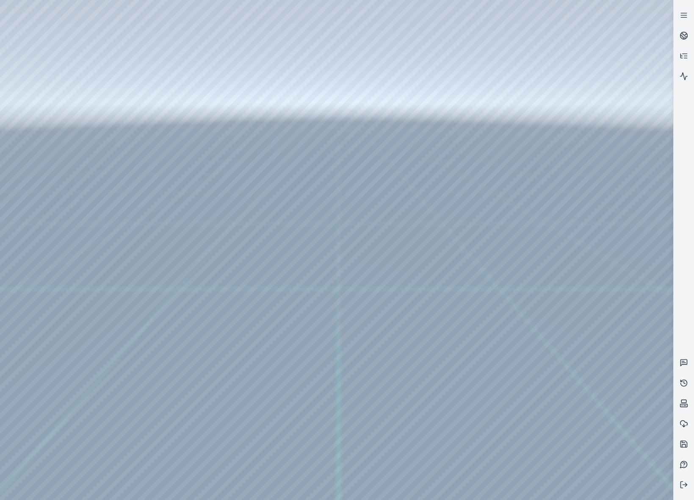
click at [298, 296] on div at bounding box center [336, 250] width 673 height 500
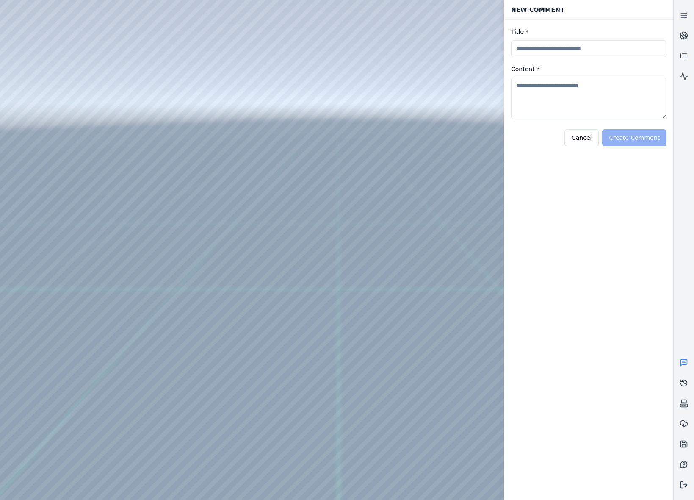
click at [566, 50] on input "Title *" at bounding box center [588, 48] width 155 height 17
type input "**********"
type textarea "*"
type textarea "****"
click at [605, 135] on button "Create Comment" at bounding box center [634, 137] width 64 height 17
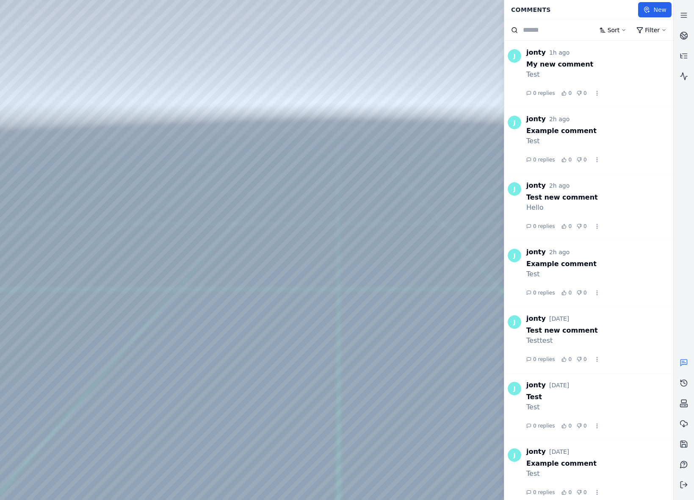
click at [395, 310] on div at bounding box center [336, 250] width 673 height 500
click at [466, 201] on div at bounding box center [336, 250] width 673 height 500
click at [464, 234] on div at bounding box center [336, 250] width 673 height 500
